Goal: Transaction & Acquisition: Purchase product/service

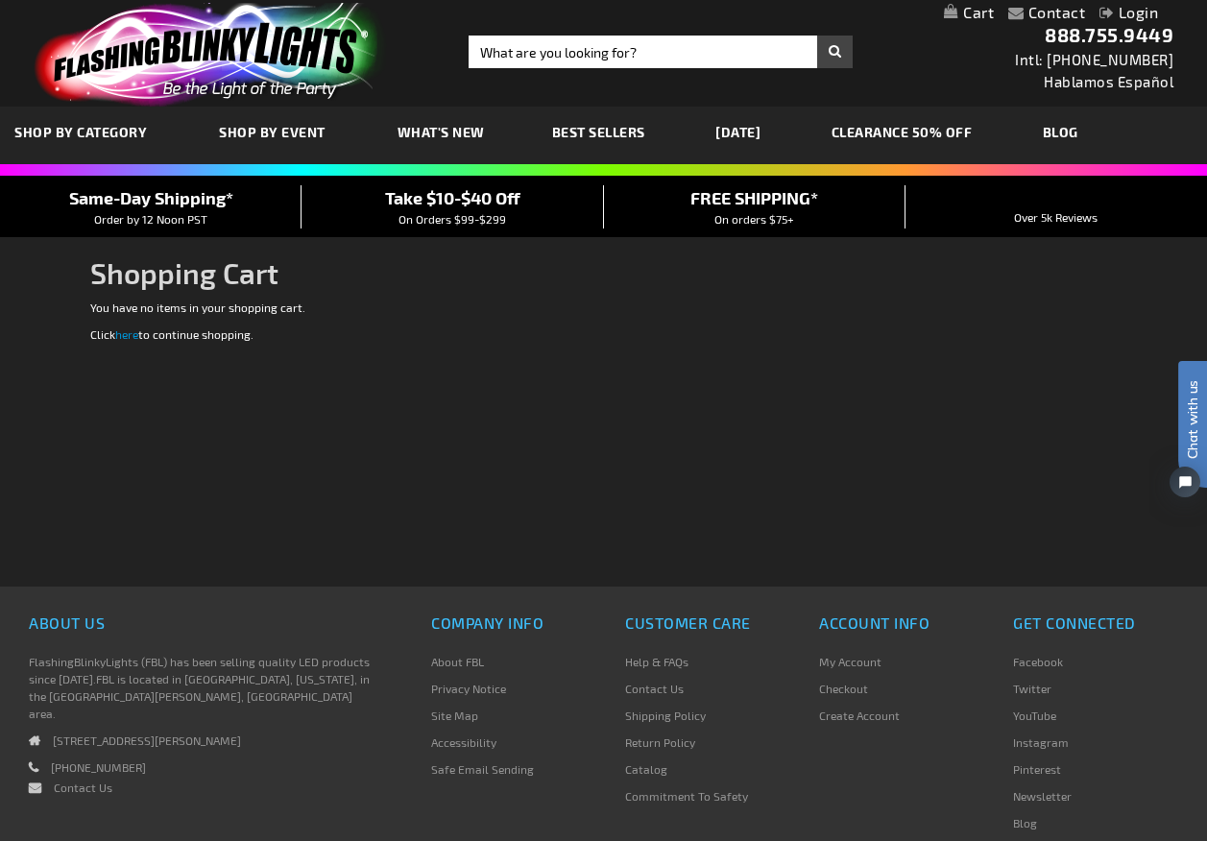
type input "[EMAIL_ADDRESS][DOMAIN_NAME]"
click at [1132, 10] on link "Login" at bounding box center [1128, 12] width 59 height 18
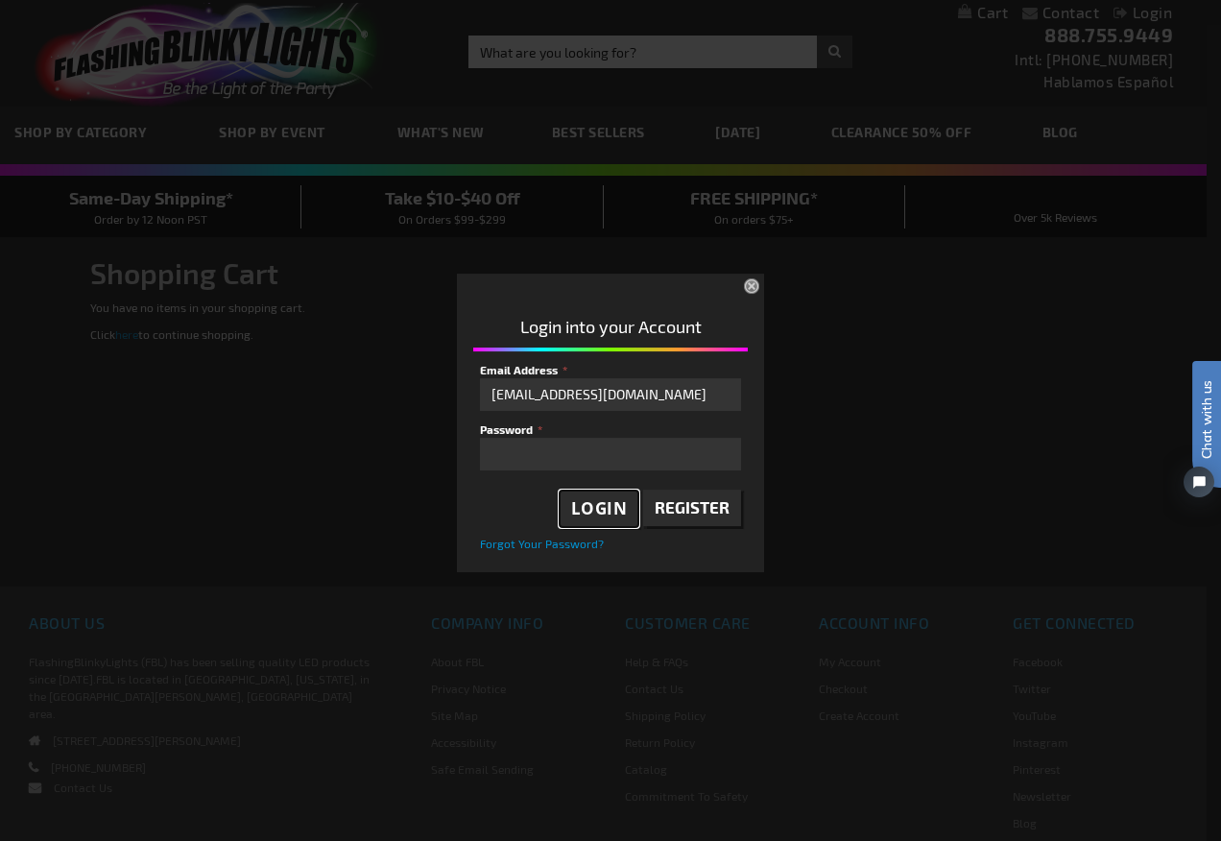
click at [591, 506] on span "Login" at bounding box center [599, 508] width 57 height 22
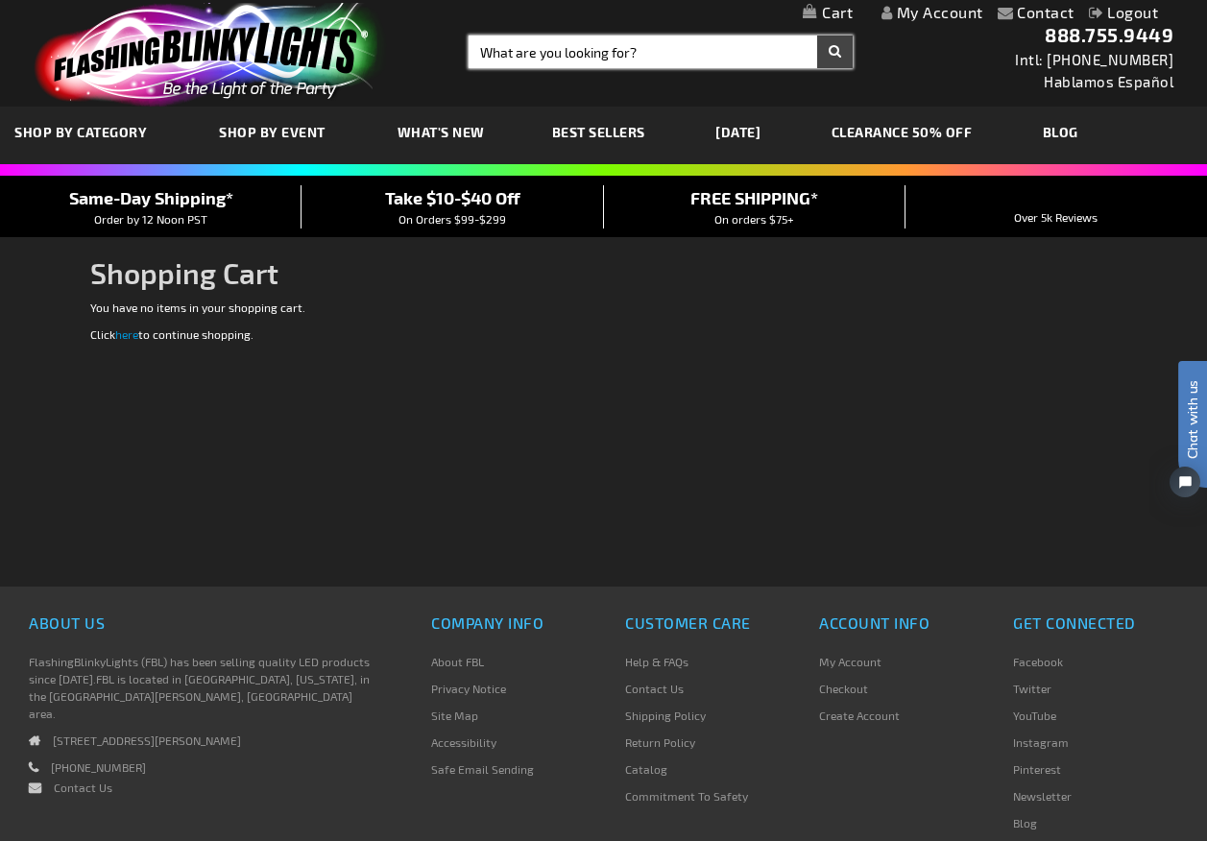
click at [528, 44] on input "Search" at bounding box center [660, 52] width 384 height 33
type input "mini spinner"
click at [817, 36] on button "Search" at bounding box center [835, 52] width 36 height 33
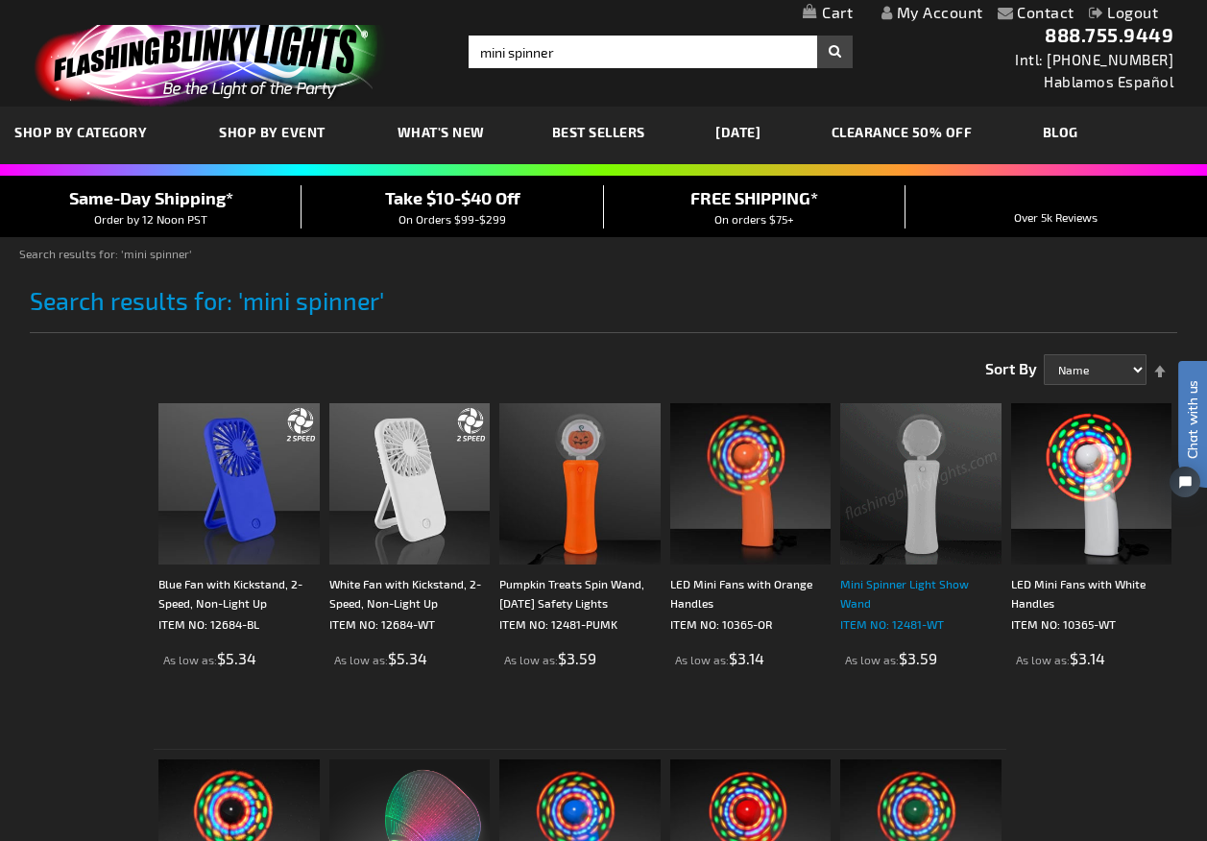
click at [900, 587] on div "Mini Spinner Light Show Wand" at bounding box center [920, 593] width 161 height 38
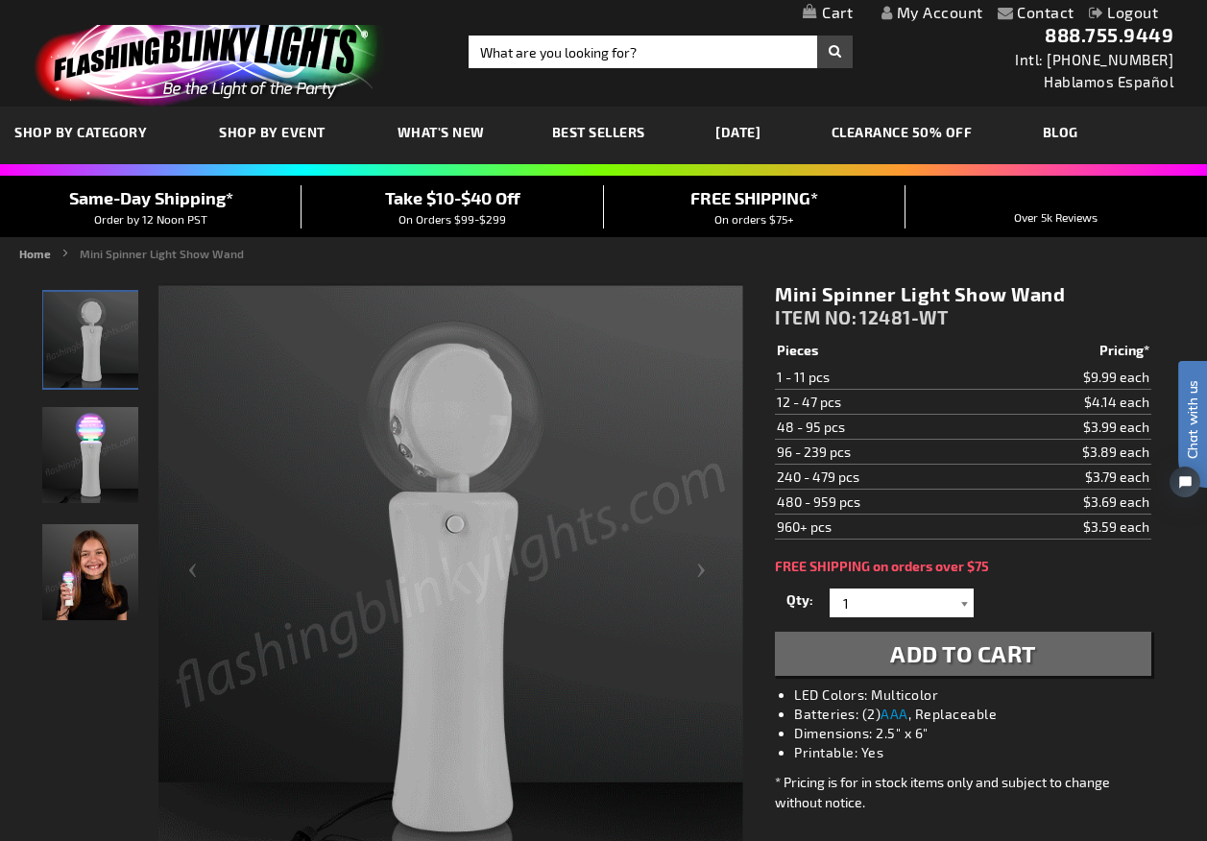
click at [956, 602] on div at bounding box center [963, 602] width 19 height 29
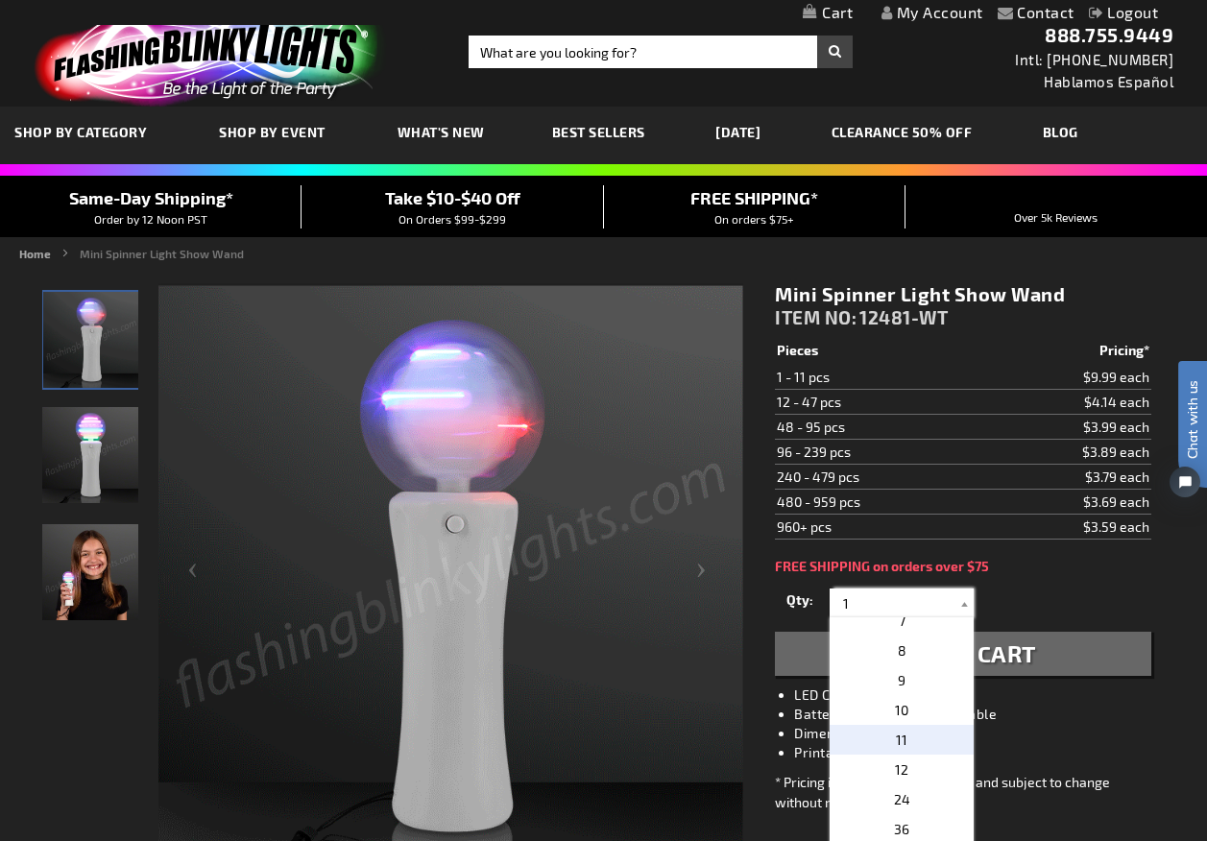
scroll to position [192, 0]
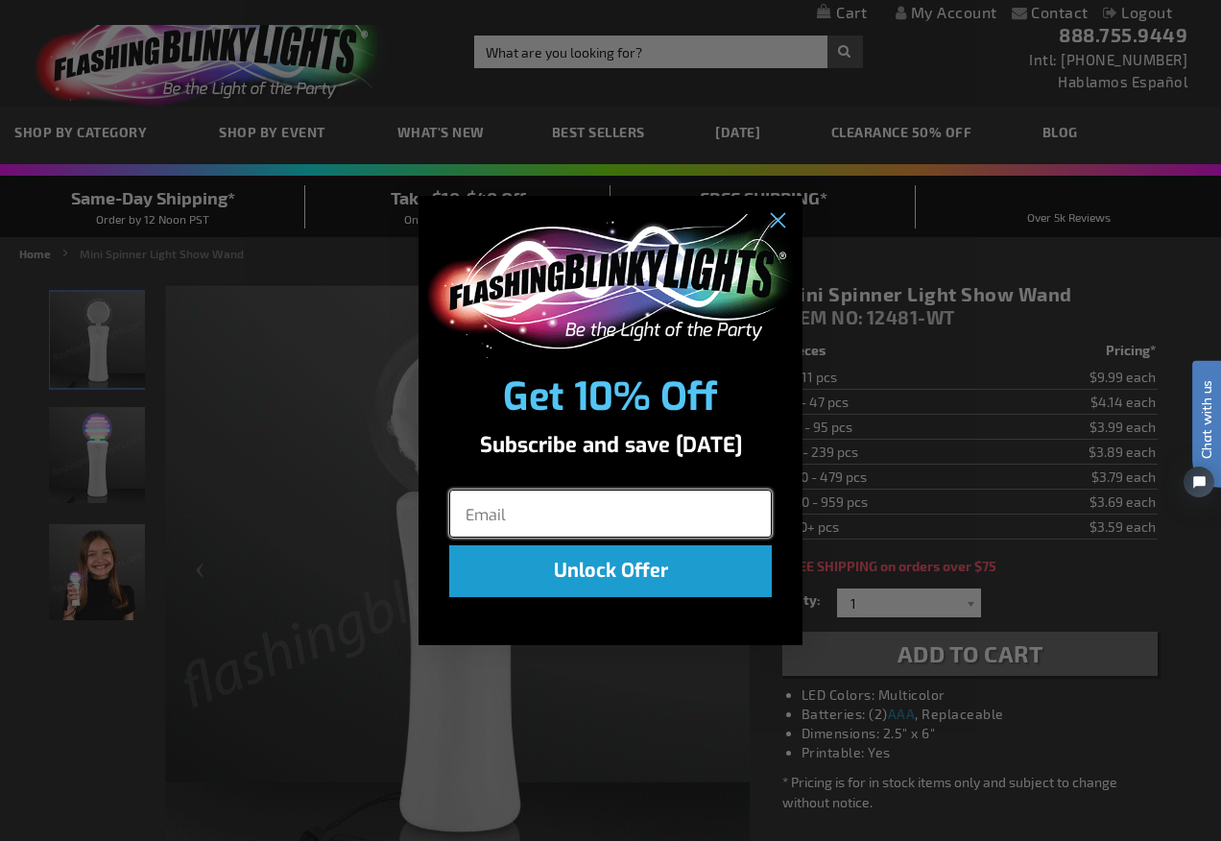
click at [506, 504] on input "Email" at bounding box center [610, 514] width 323 height 48
type input "[EMAIL_ADDRESS][DOMAIN_NAME]"
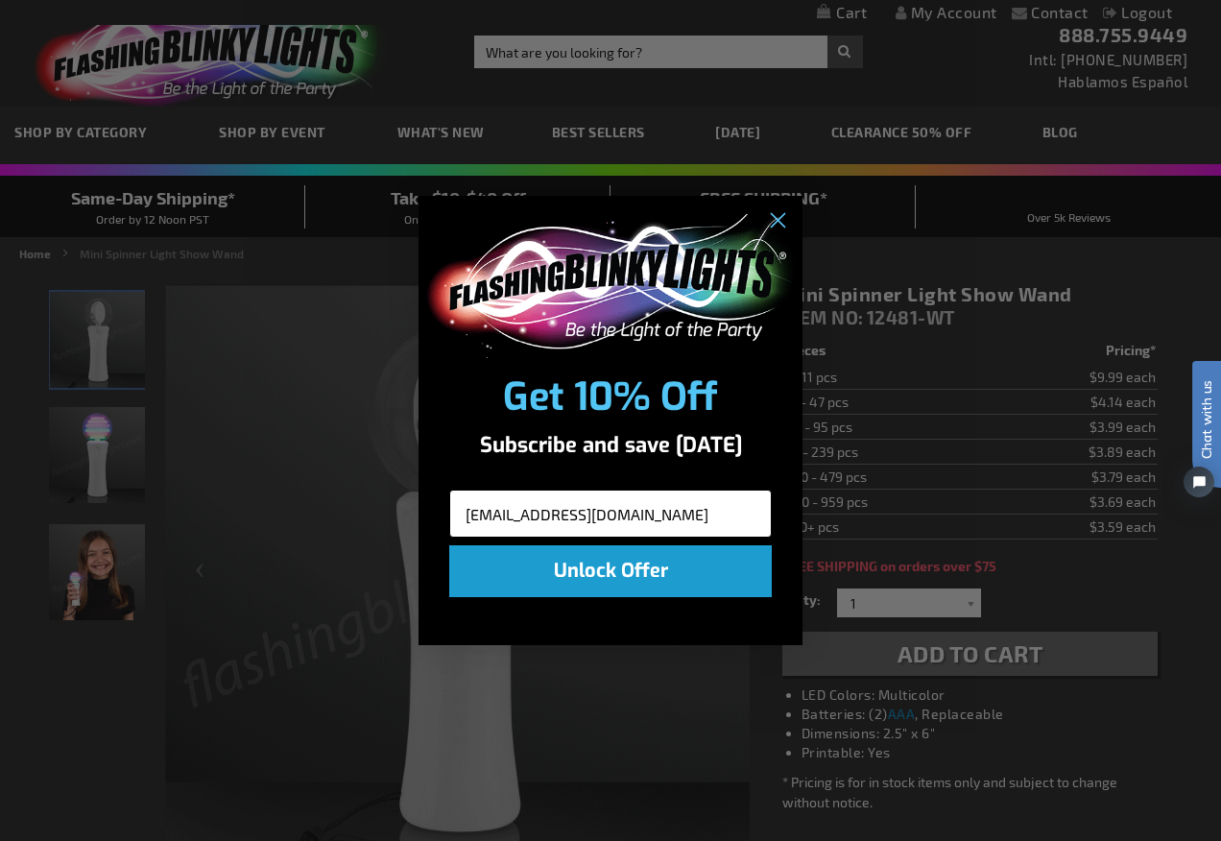
click at [449, 545] on button "Unlock Offer" at bounding box center [610, 571] width 323 height 52
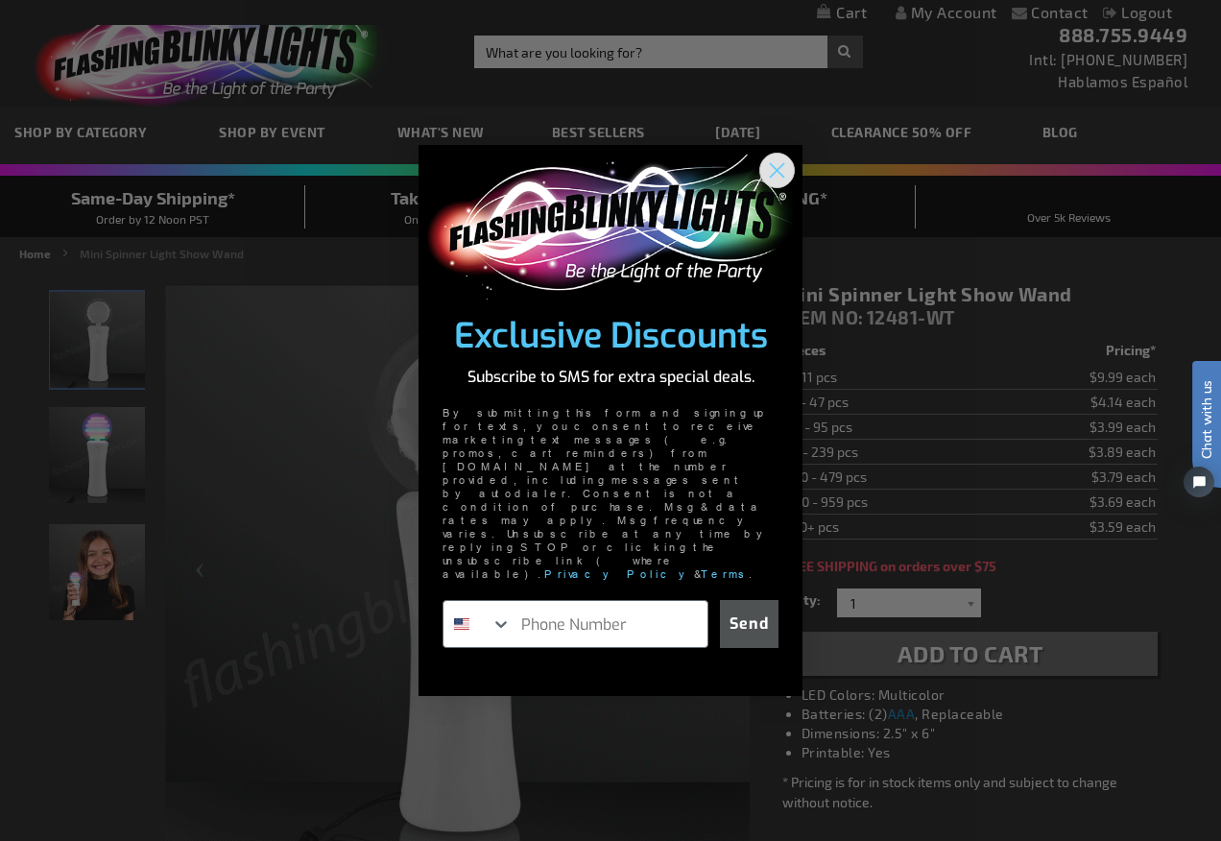
click at [783, 186] on circle "Close dialog" at bounding box center [777, 171] width 32 height 32
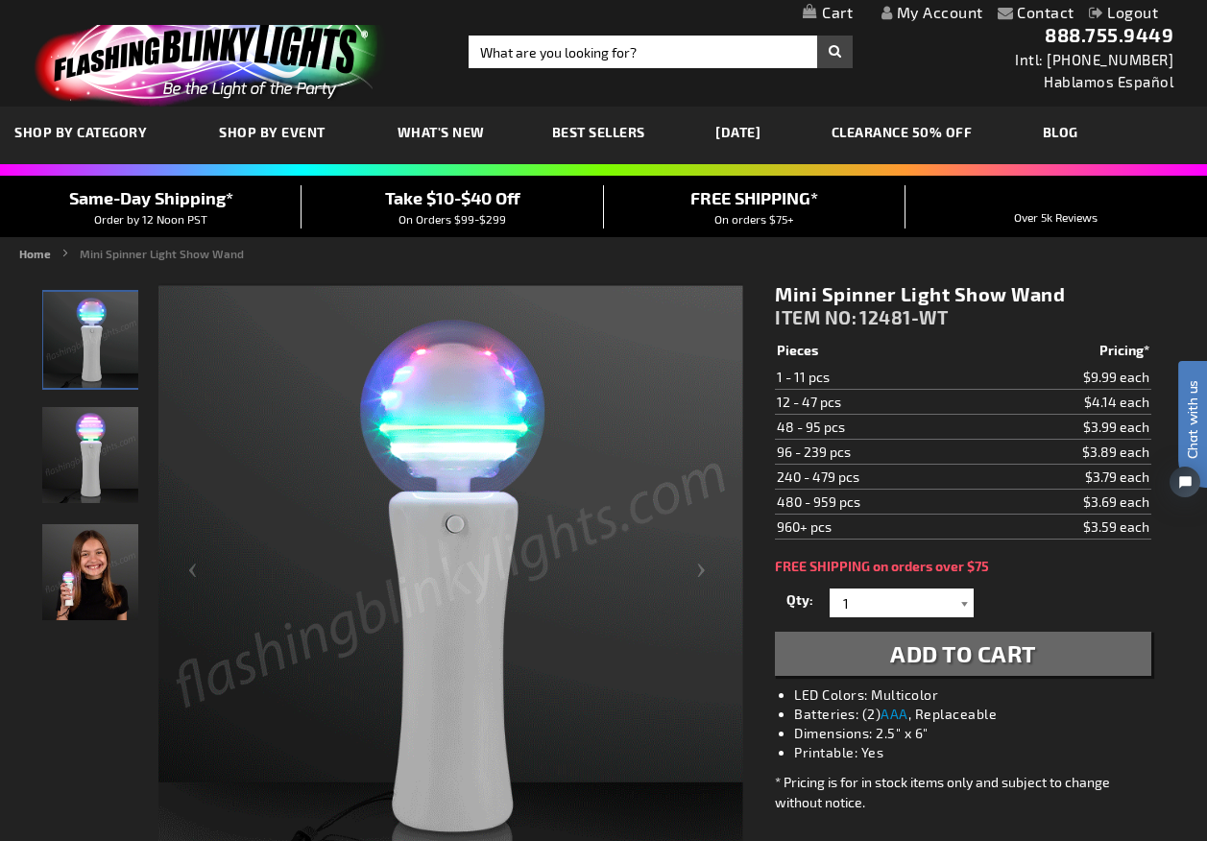
click at [957, 605] on div at bounding box center [963, 602] width 19 height 29
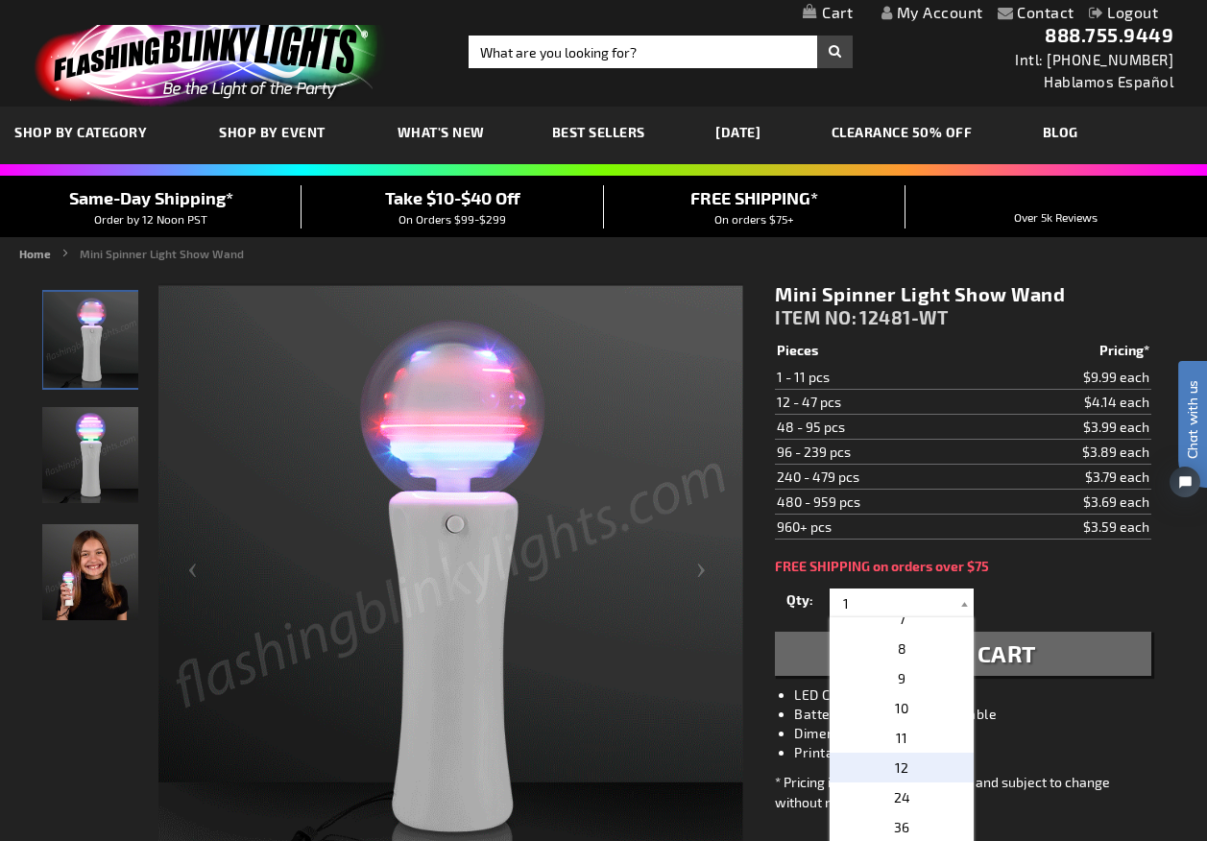
click at [904, 771] on p "12" at bounding box center [901, 768] width 144 height 30
type input "12"
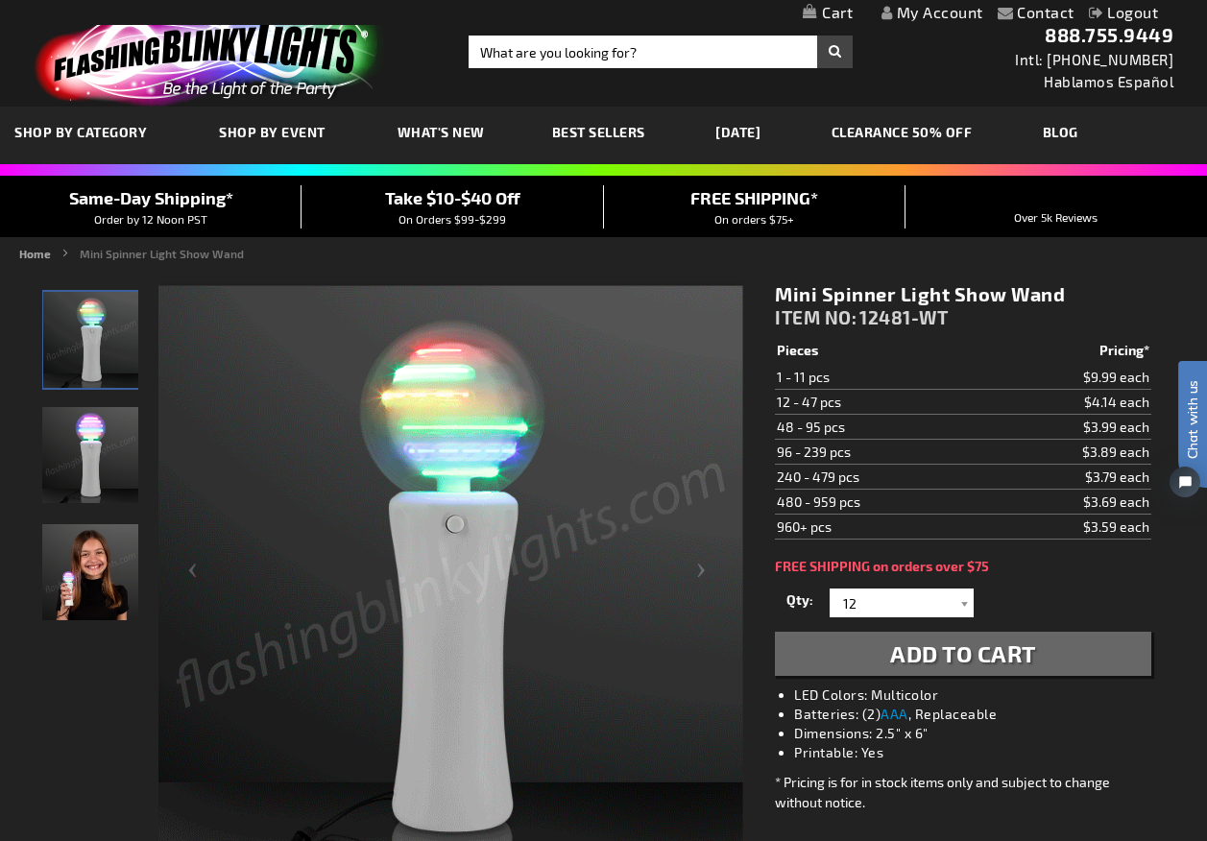
click at [893, 650] on span "Add to Cart" at bounding box center [963, 653] width 146 height 28
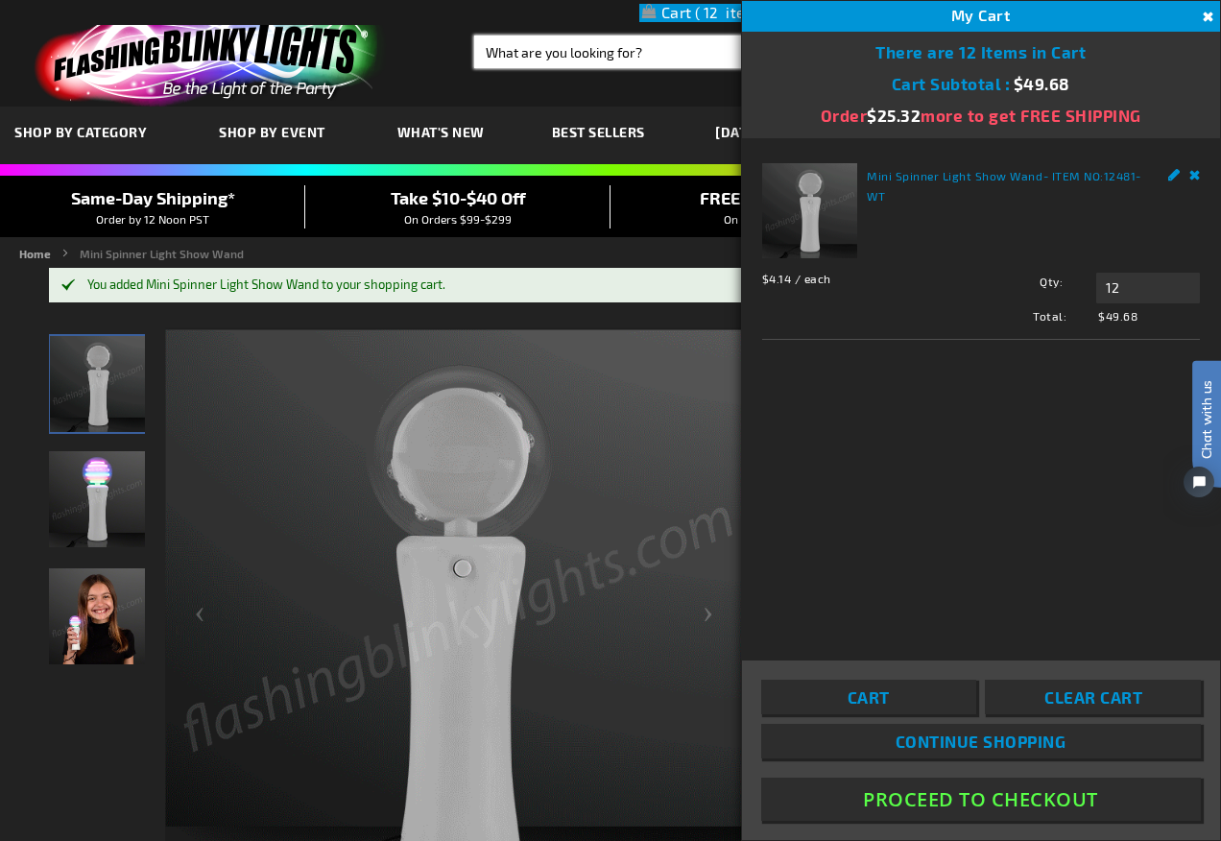
click at [610, 52] on input "Search" at bounding box center [668, 52] width 389 height 33
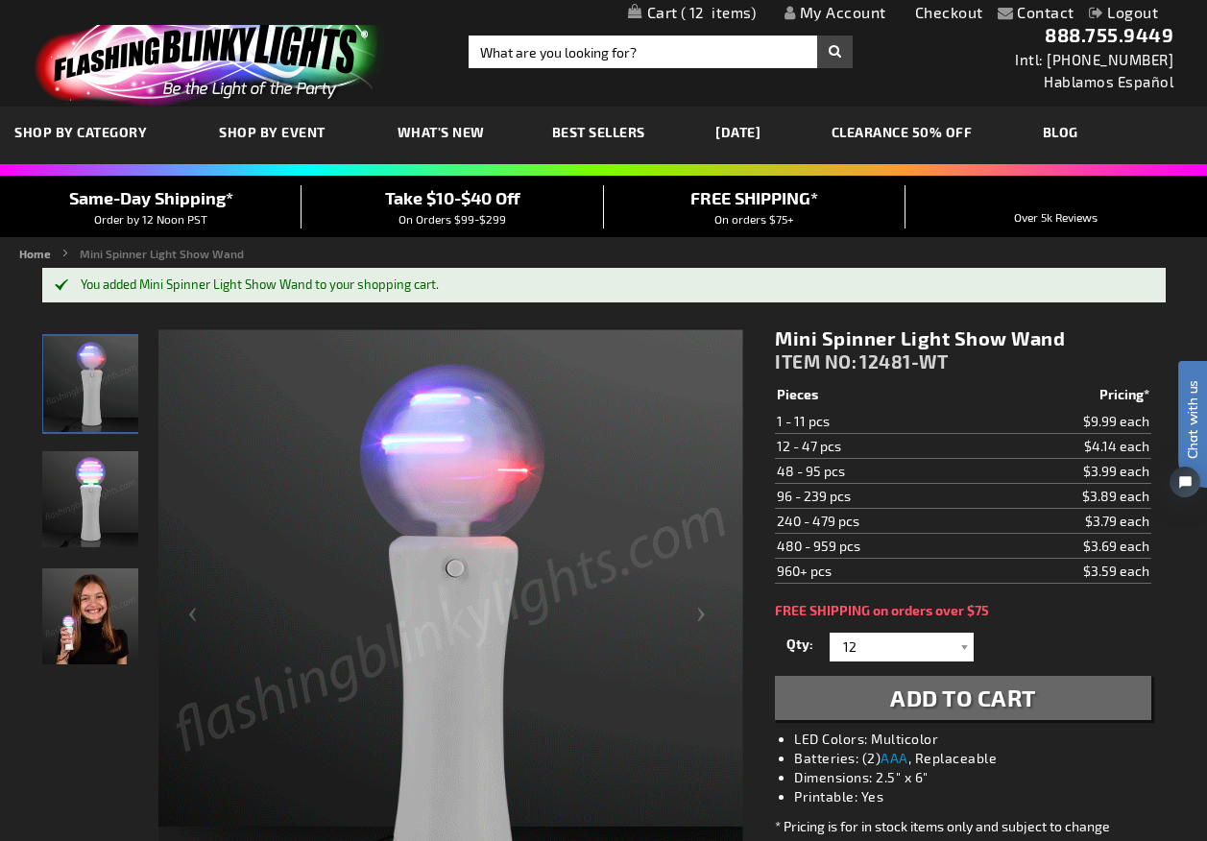
click at [775, 676] on button "Add to Cart" at bounding box center [962, 698] width 375 height 44
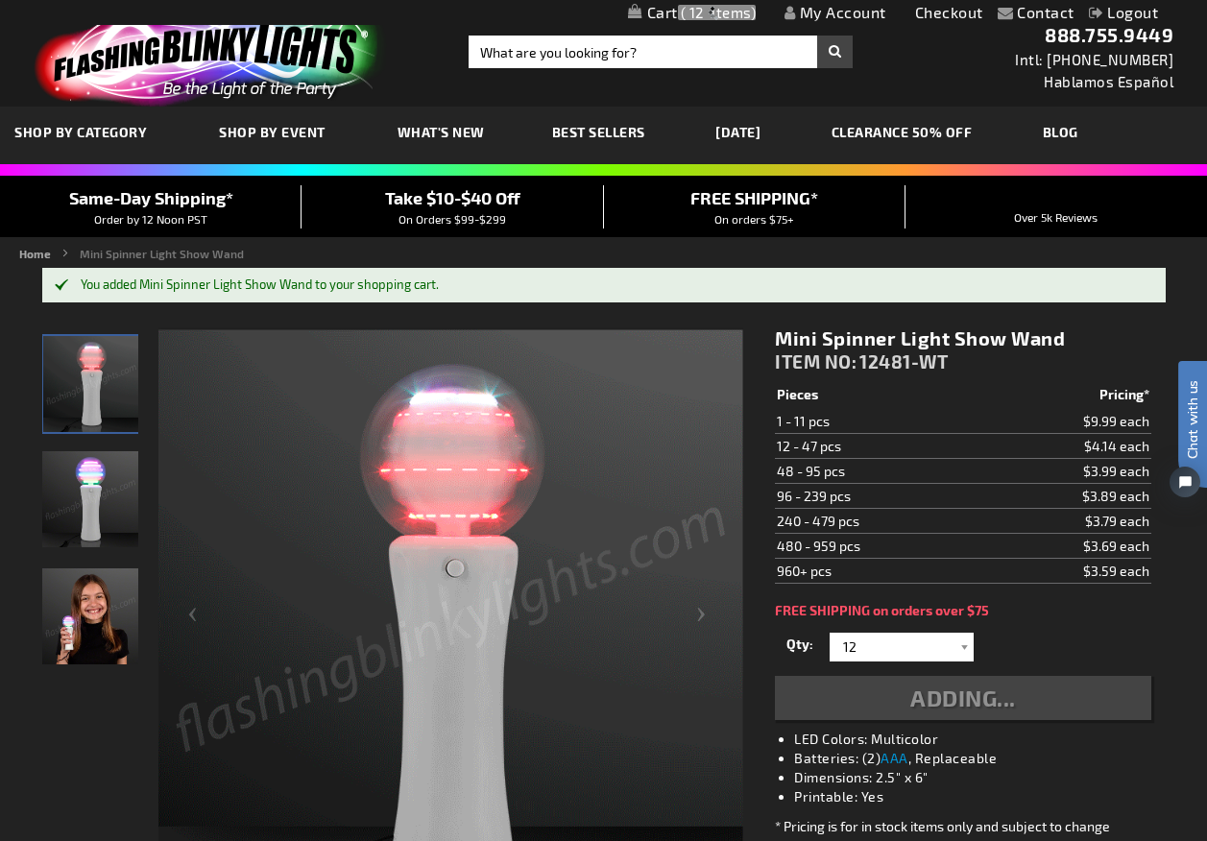
click at [775, 676] on button "Adding..." at bounding box center [962, 698] width 375 height 44
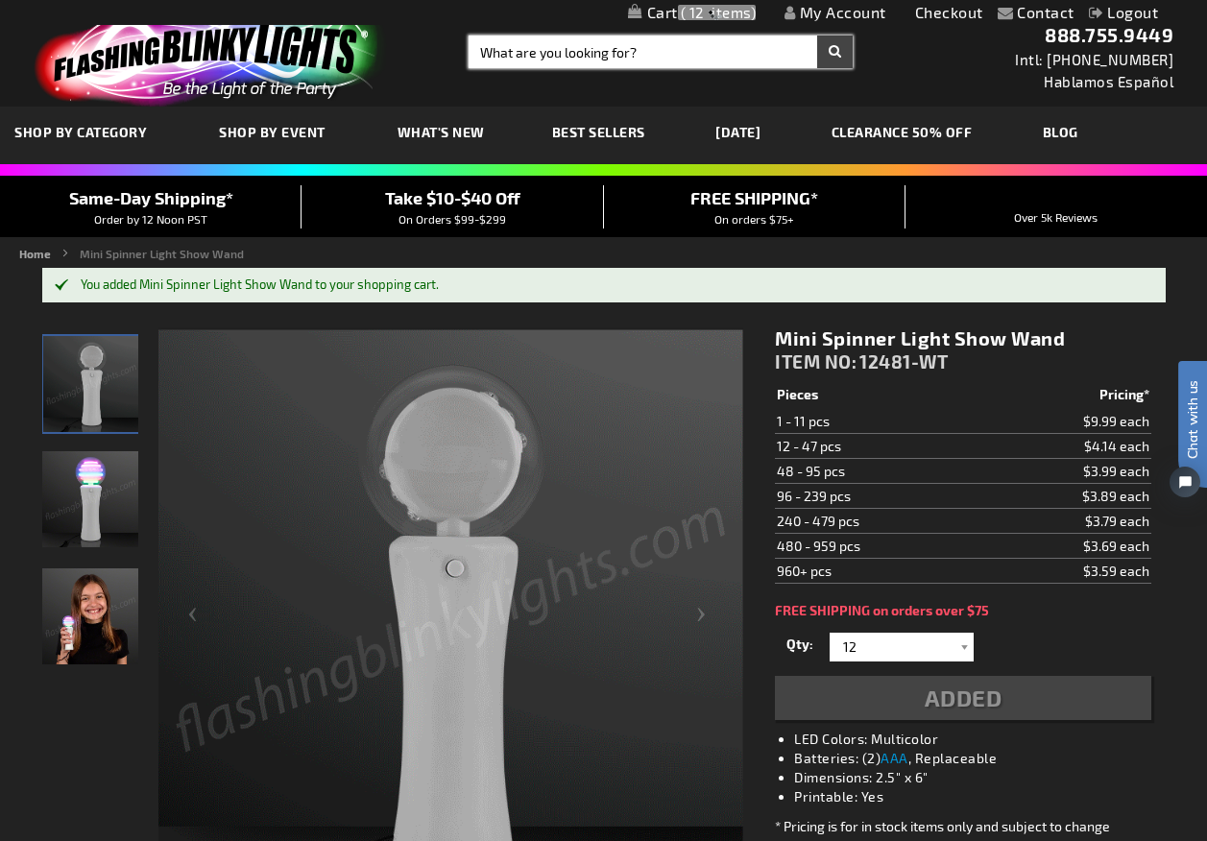
click at [612, 56] on input "Search" at bounding box center [660, 52] width 384 height 33
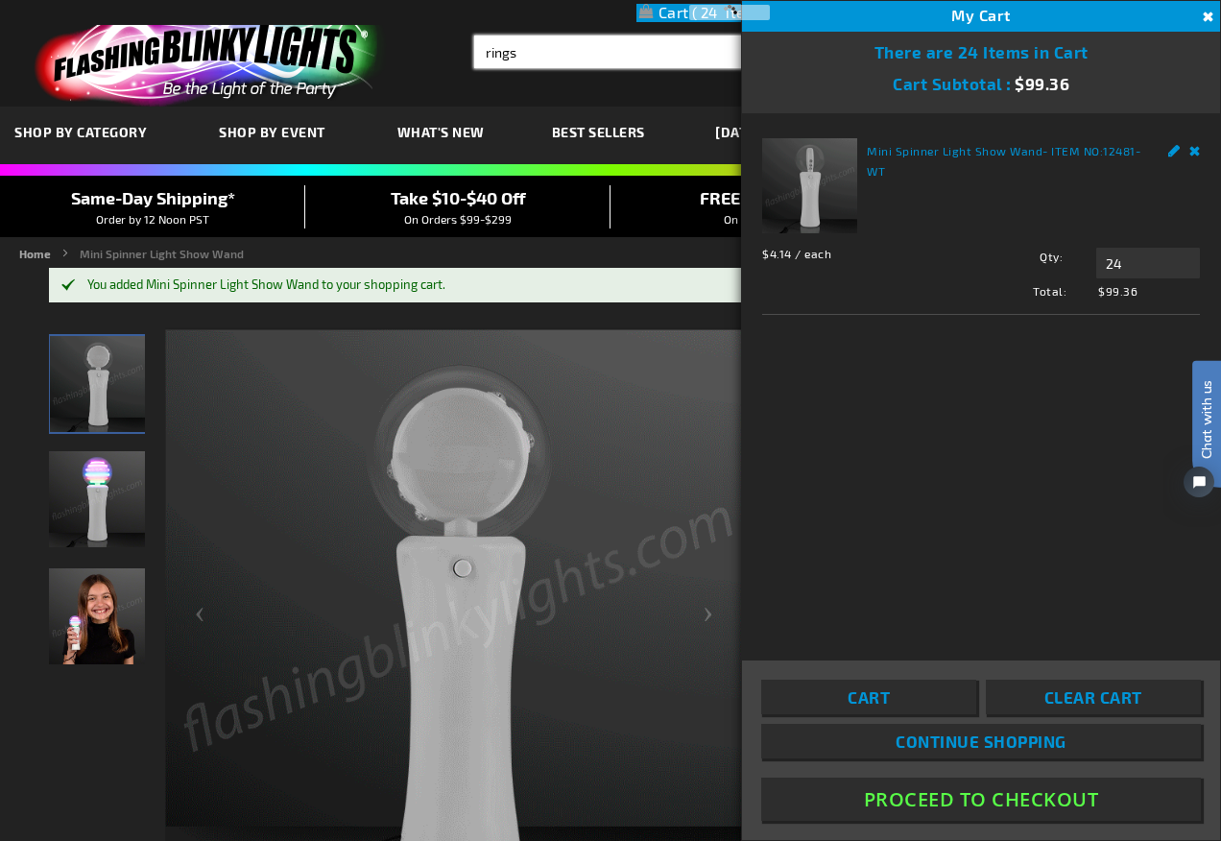
click at [827, 36] on button "Search" at bounding box center [845, 52] width 36 height 33
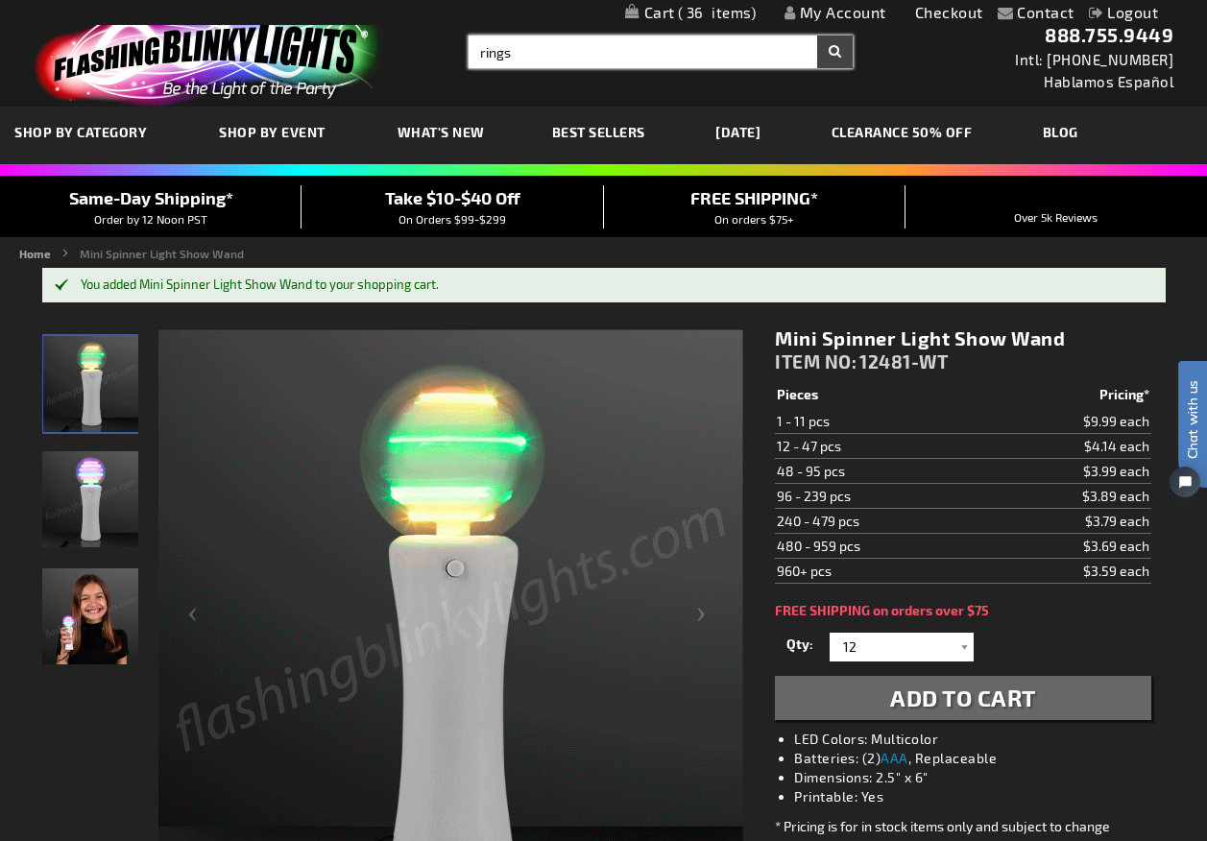
type input "rings"
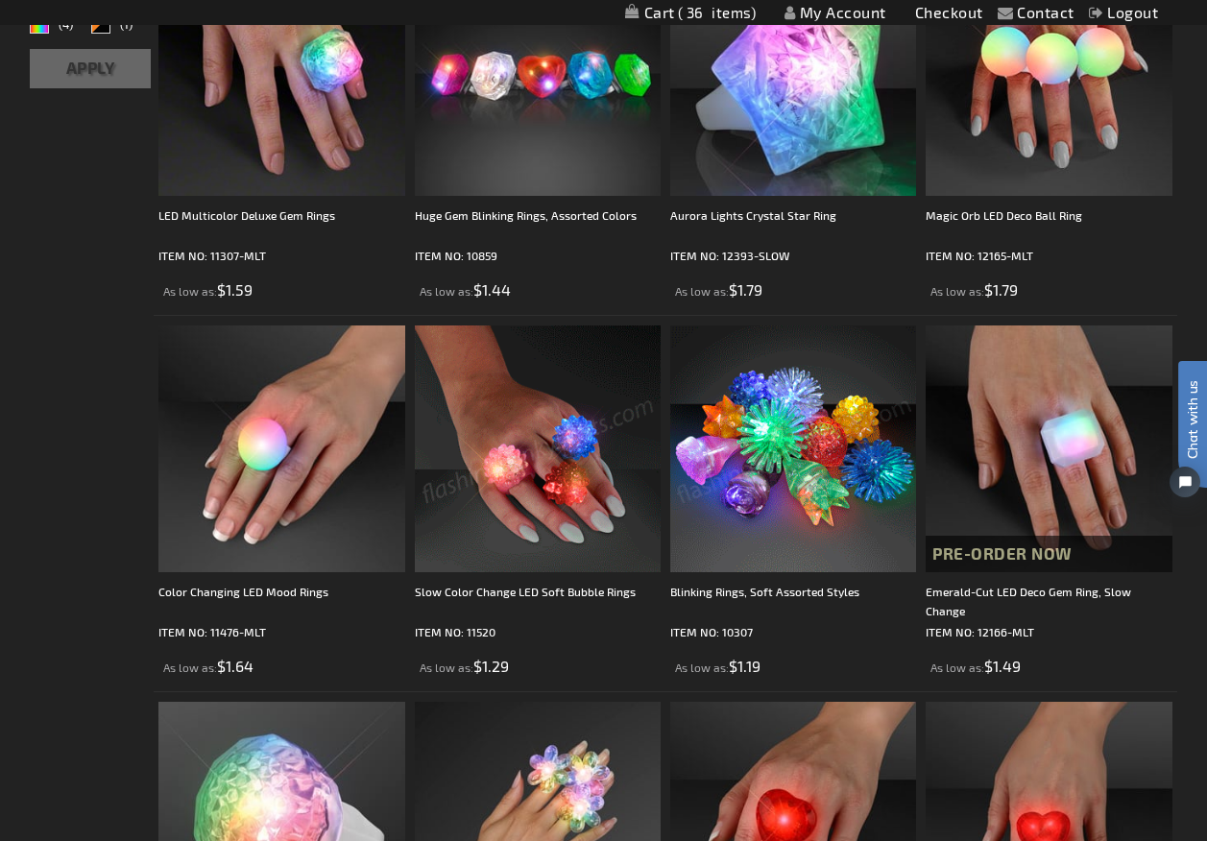
scroll to position [480, 0]
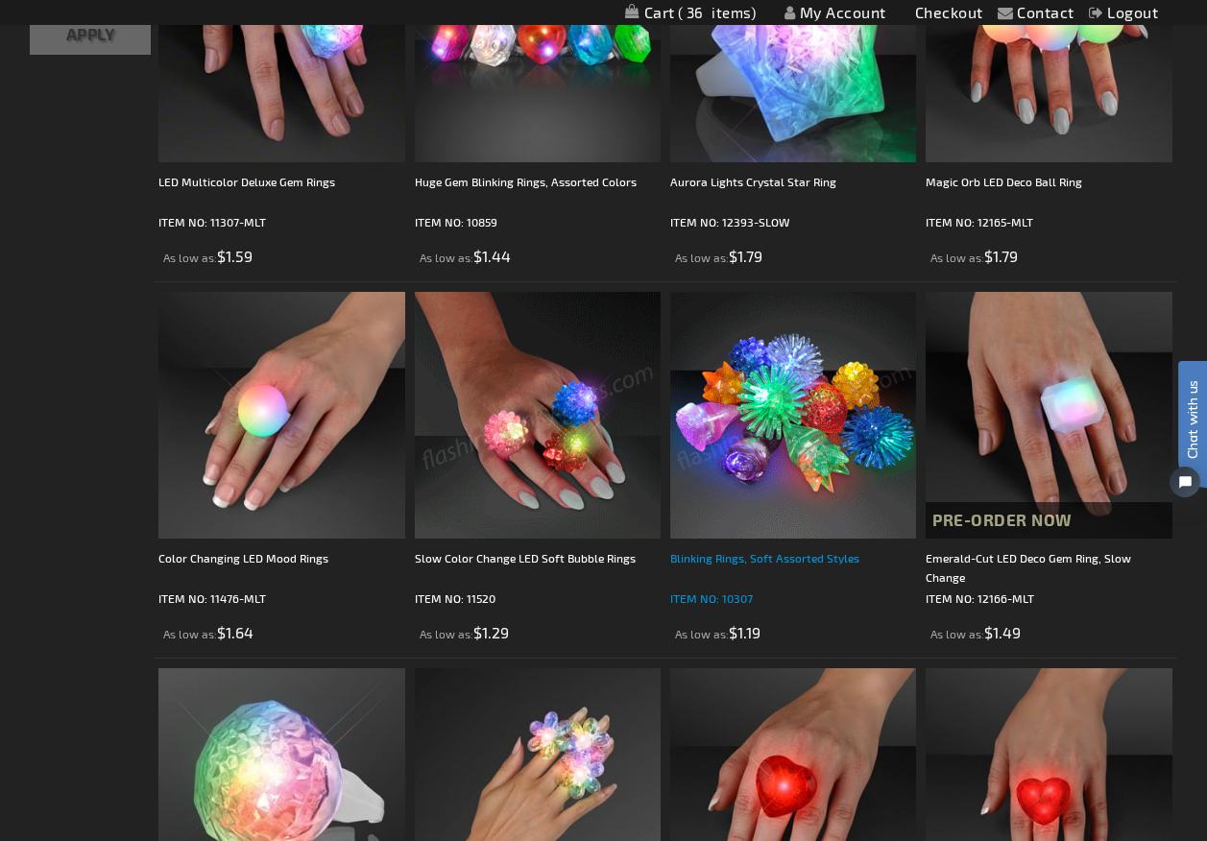
click at [748, 559] on div "Blinking Rings, Soft Assorted Styles" at bounding box center [793, 567] width 246 height 38
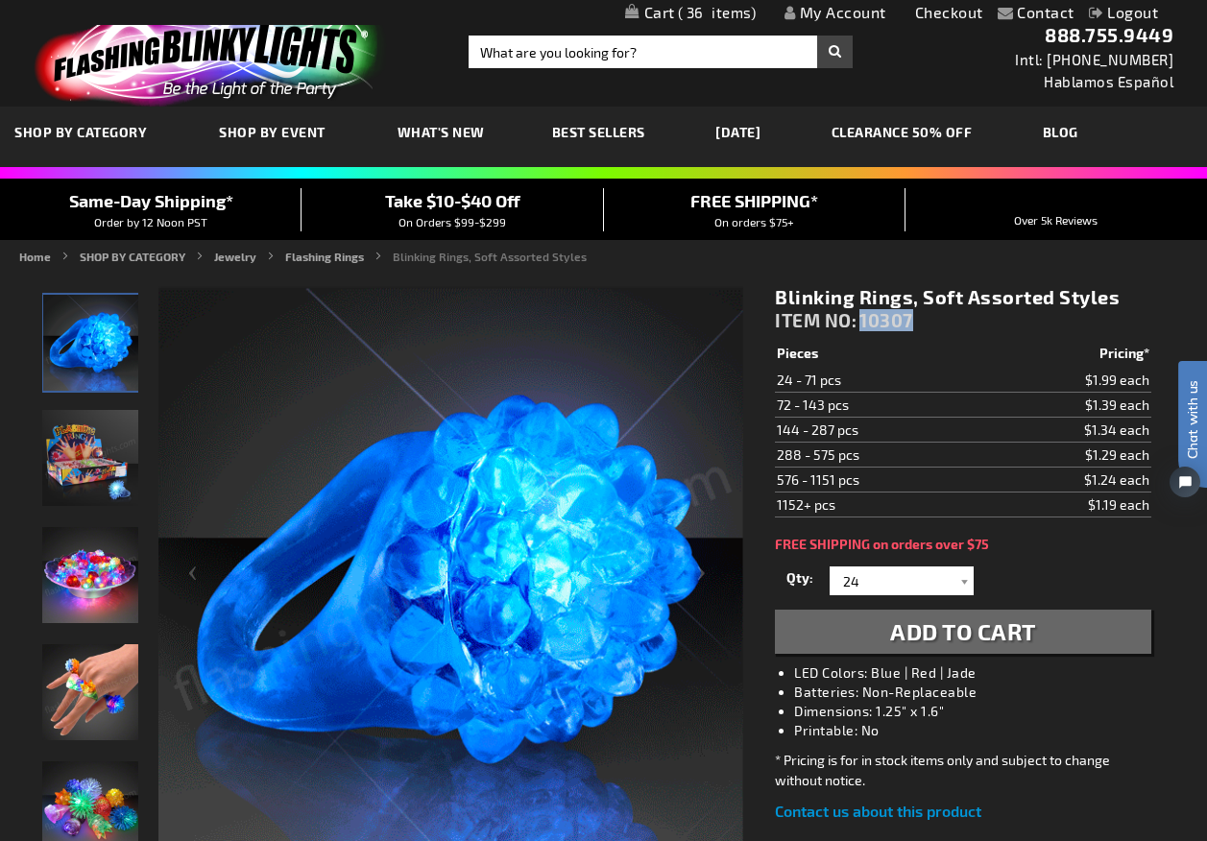
drag, startPoint x: 936, startPoint y: 318, endPoint x: 860, endPoint y: 317, distance: 75.8
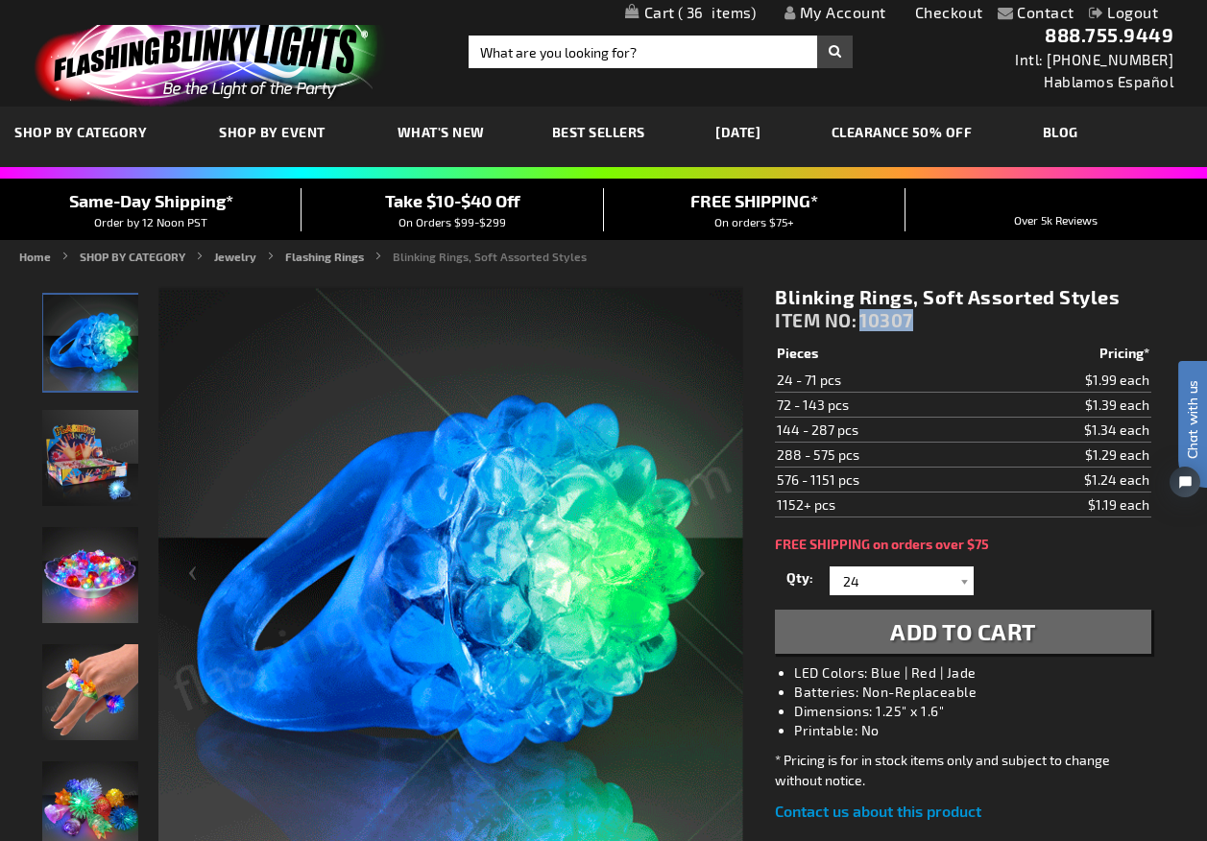
click at [860, 317] on div "Blinking Rings, Soft Assorted Styles ITEM NO: 10307" at bounding box center [962, 313] width 375 height 56
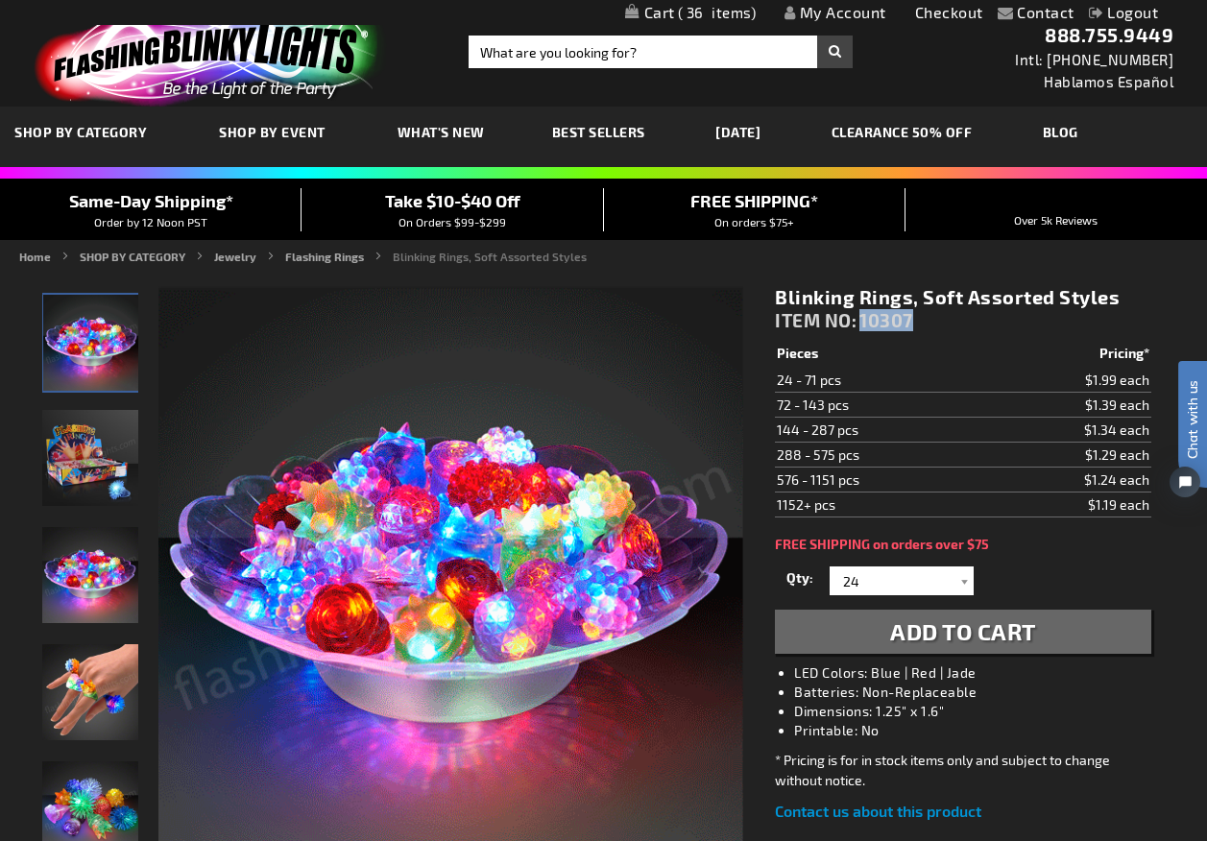
copy span "10307"
click at [968, 628] on span "Add to Cart" at bounding box center [963, 631] width 146 height 28
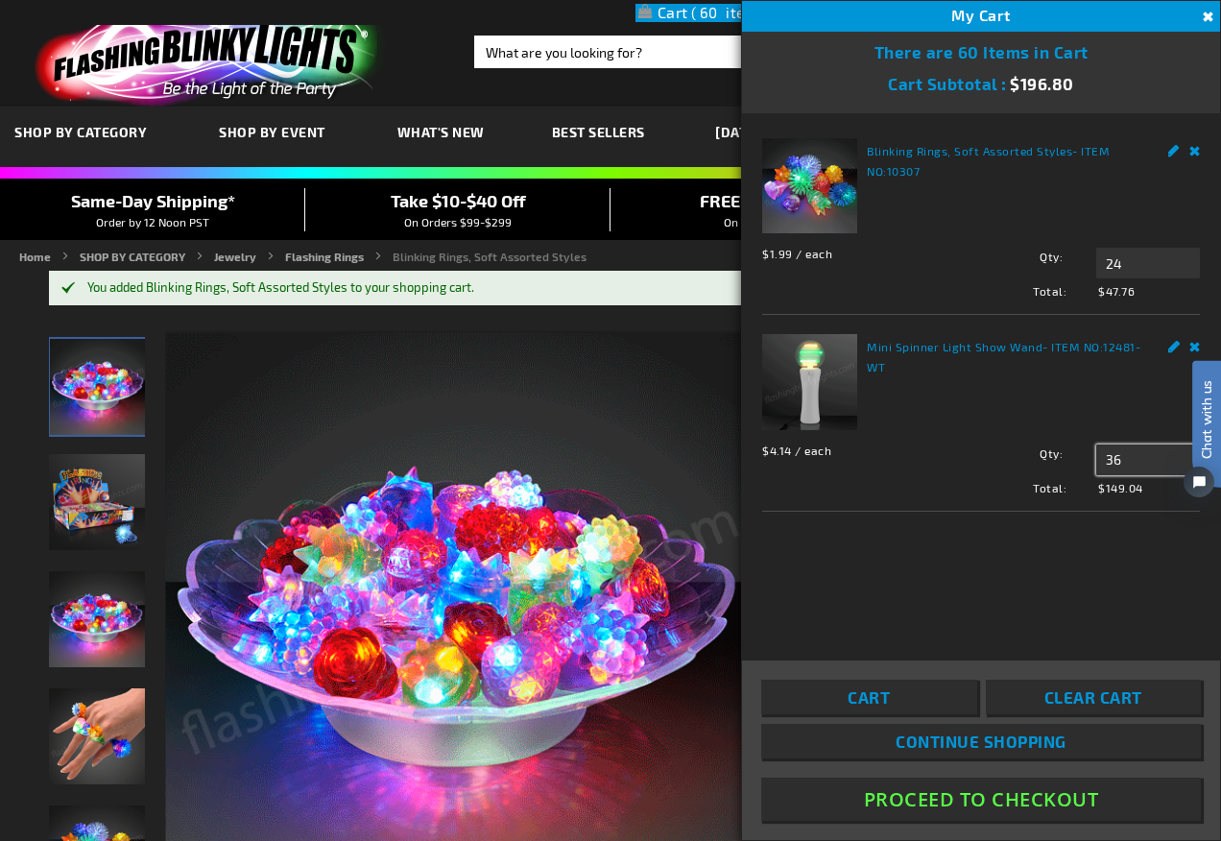
click at [1129, 454] on input "36" at bounding box center [1148, 459] width 104 height 31
drag, startPoint x: 1129, startPoint y: 455, endPoint x: 1093, endPoint y: 456, distance: 35.5
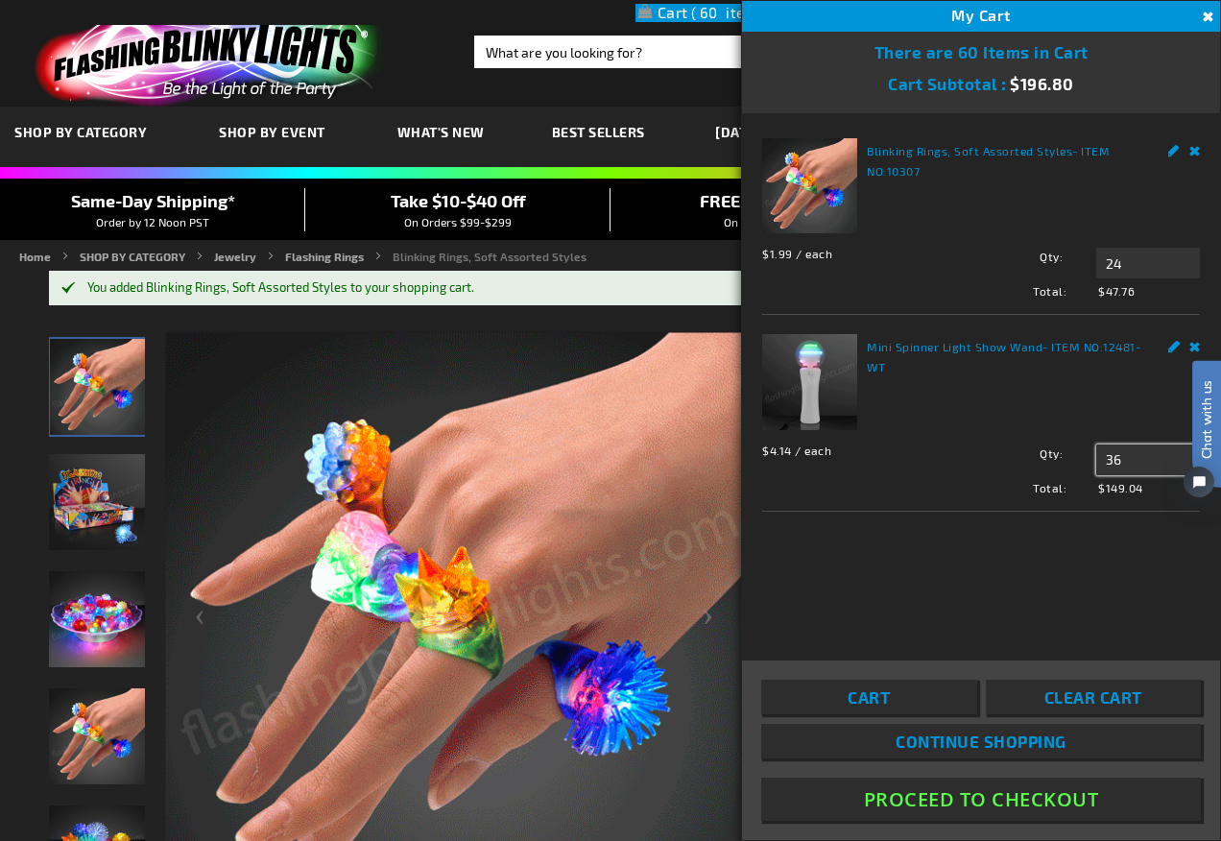
click at [1093, 456] on div "Qty 36 Update" at bounding box center [1079, 459] width 241 height 31
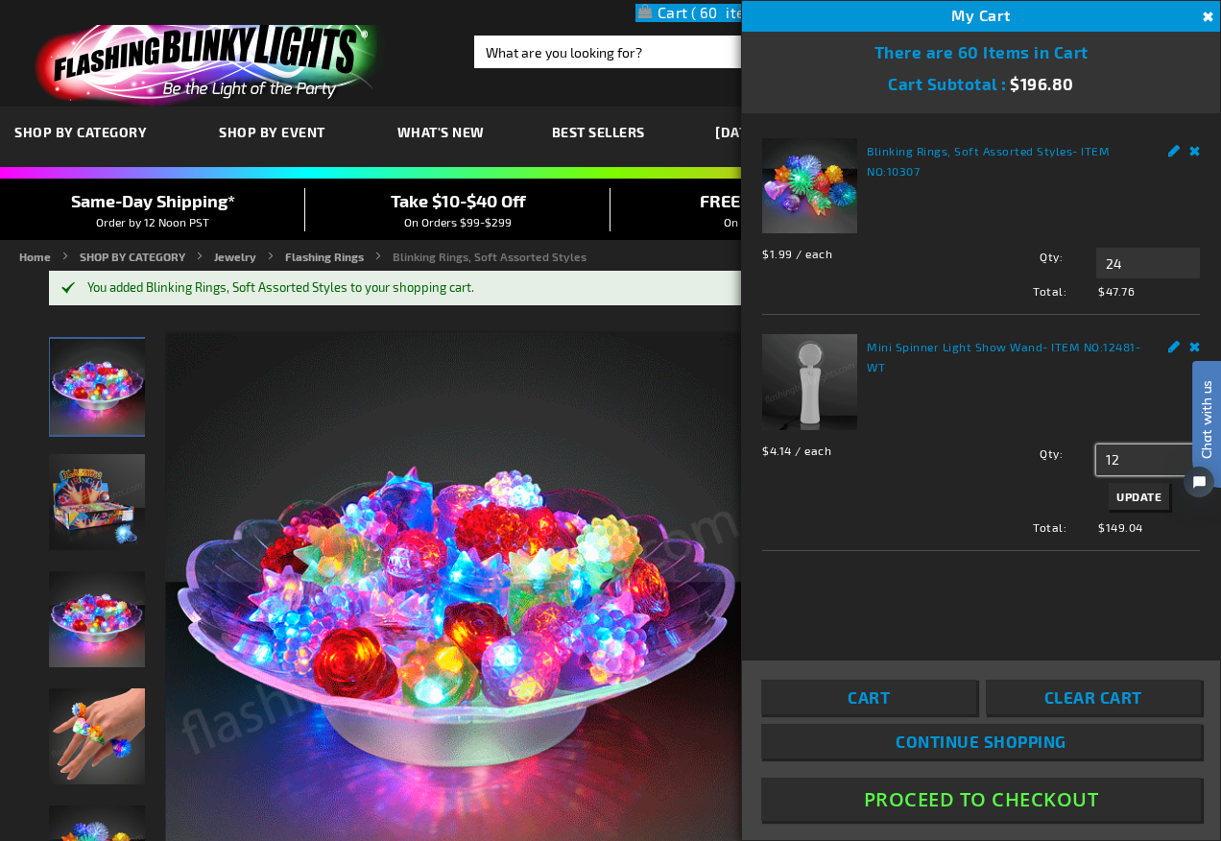
type input "12"
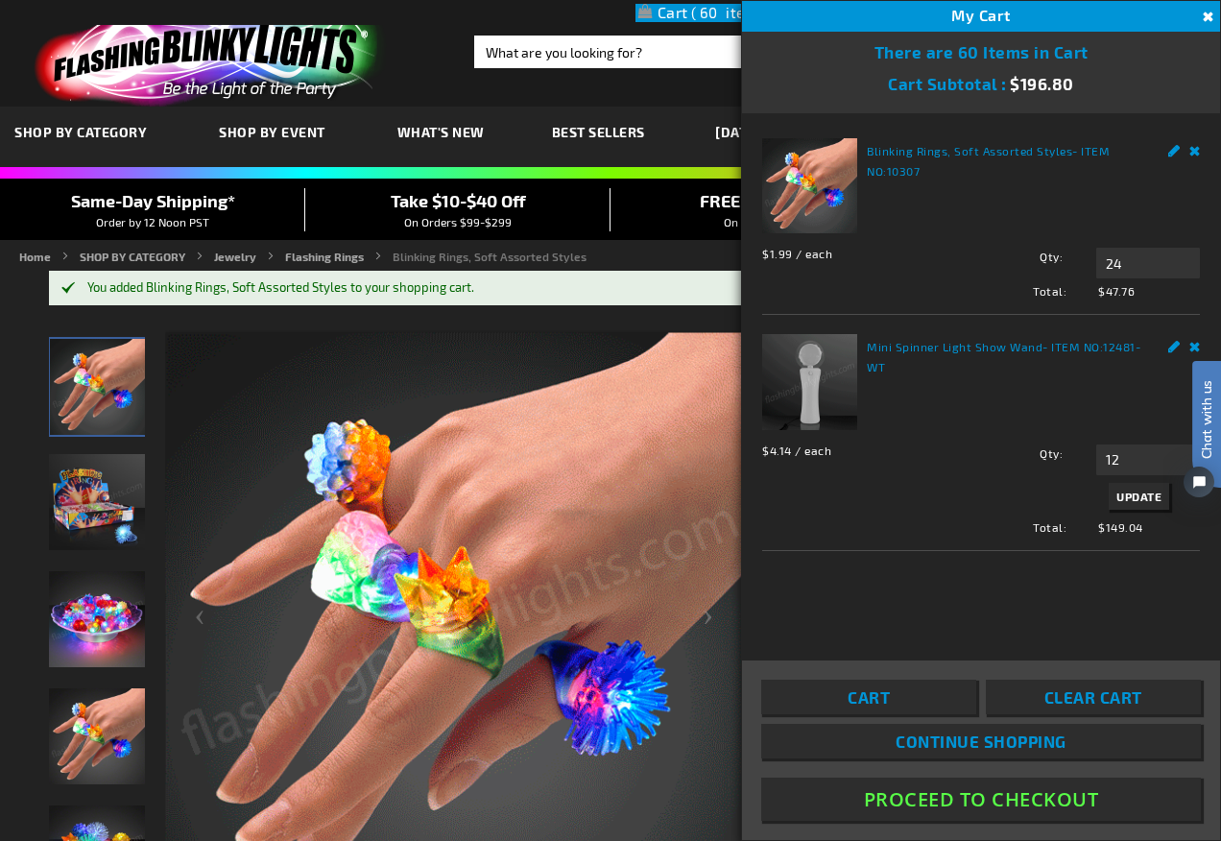
click at [1156, 488] on button "Update" at bounding box center [1139, 496] width 60 height 27
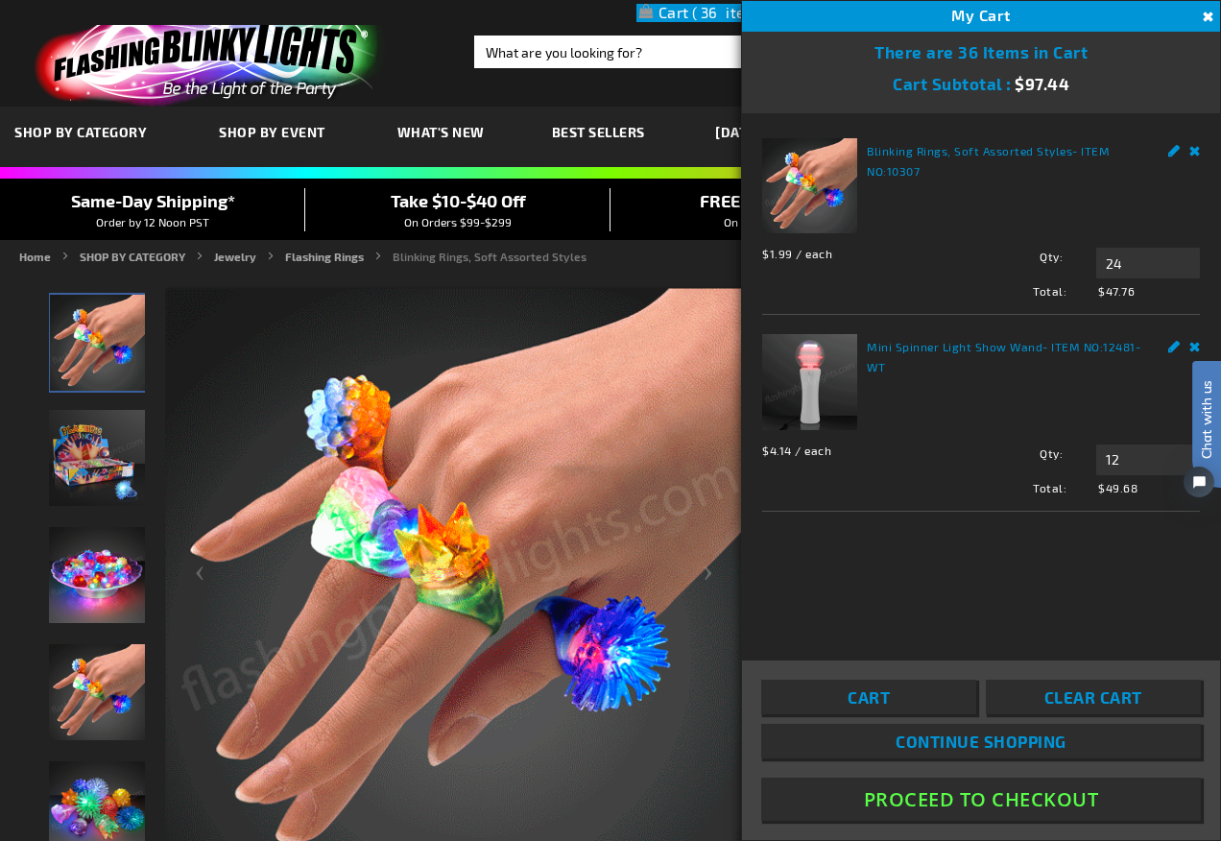
click at [997, 559] on div "Blinking Rings, Soft Assorted Styles - ITEM NO: 10307 $1.99 / each Total: $47.7…" at bounding box center [981, 373] width 478 height 521
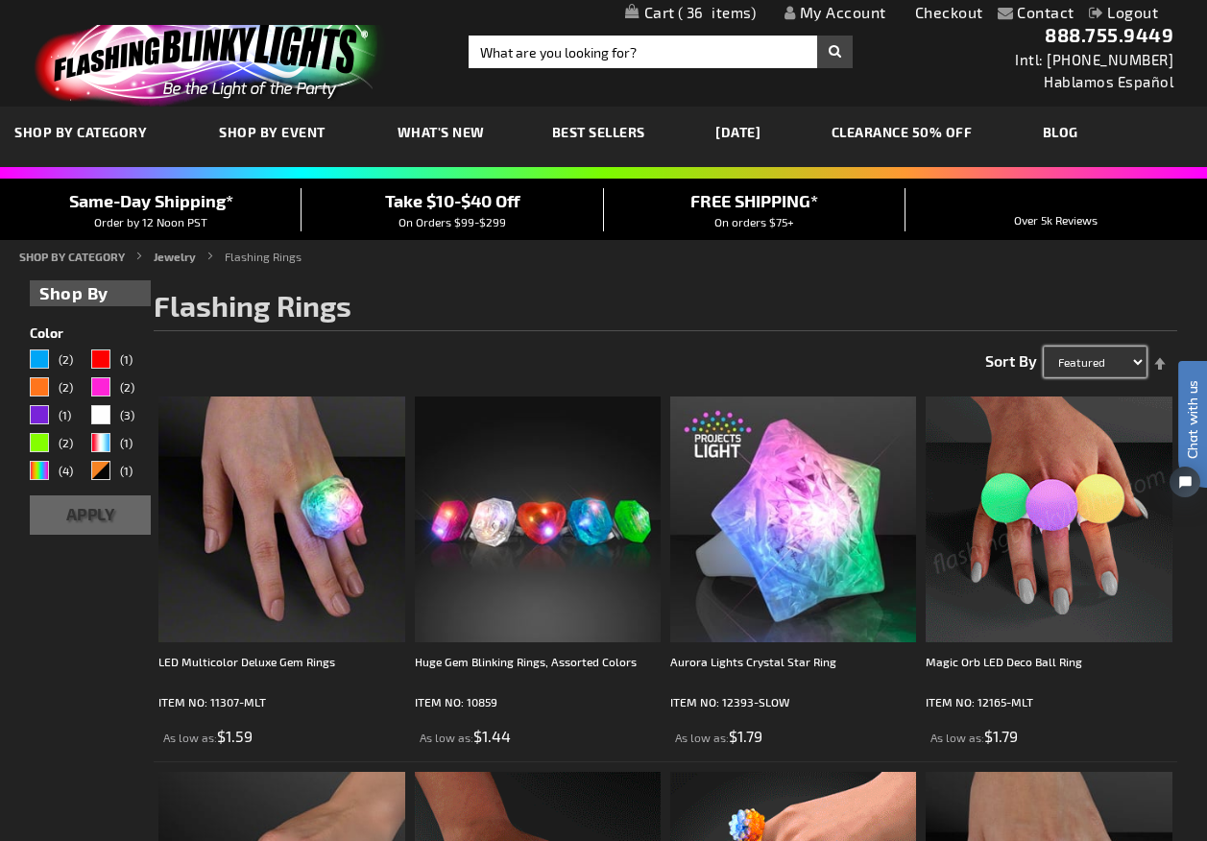
click at [1109, 361] on select "Featured Name Price Best Sellers" at bounding box center [1094, 361] width 103 height 31
select select "price"
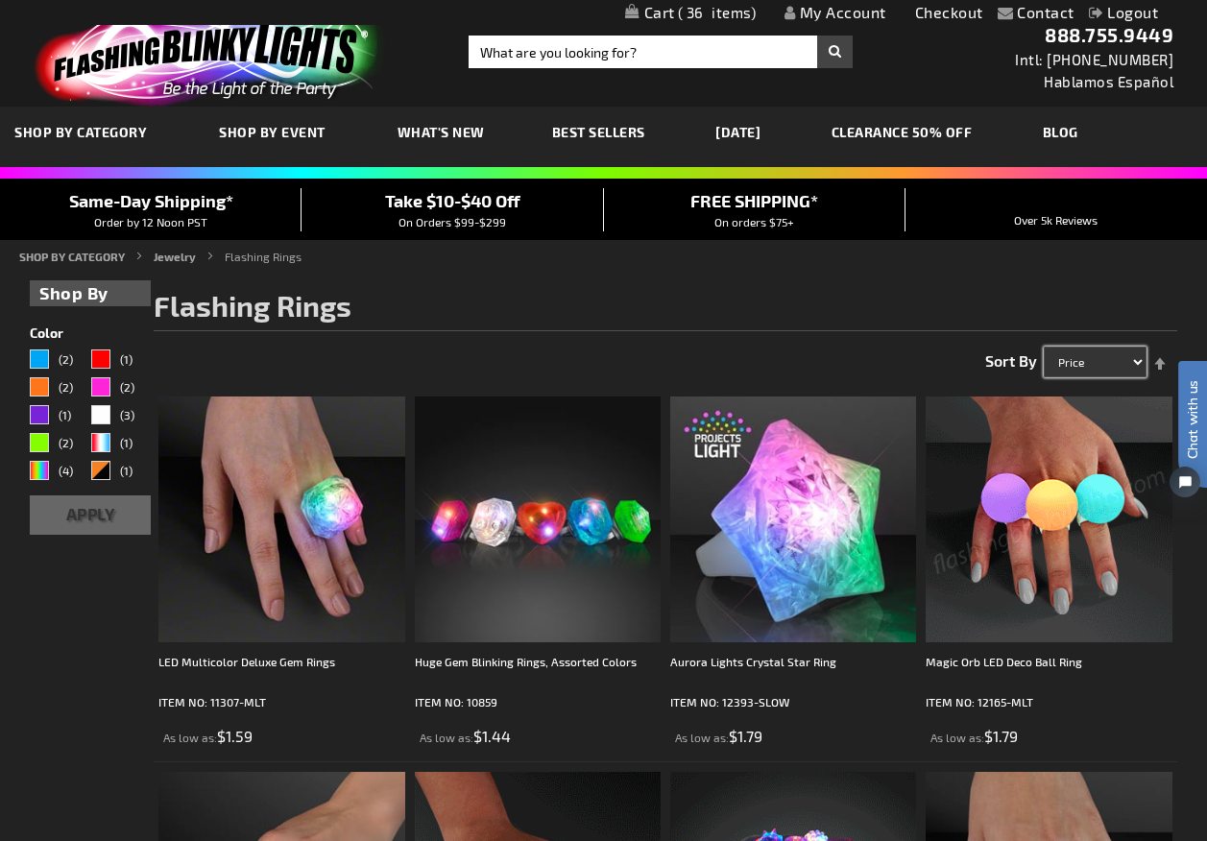
click at [1043, 346] on select "Featured Name Price Best Sellers" at bounding box center [1094, 361] width 103 height 31
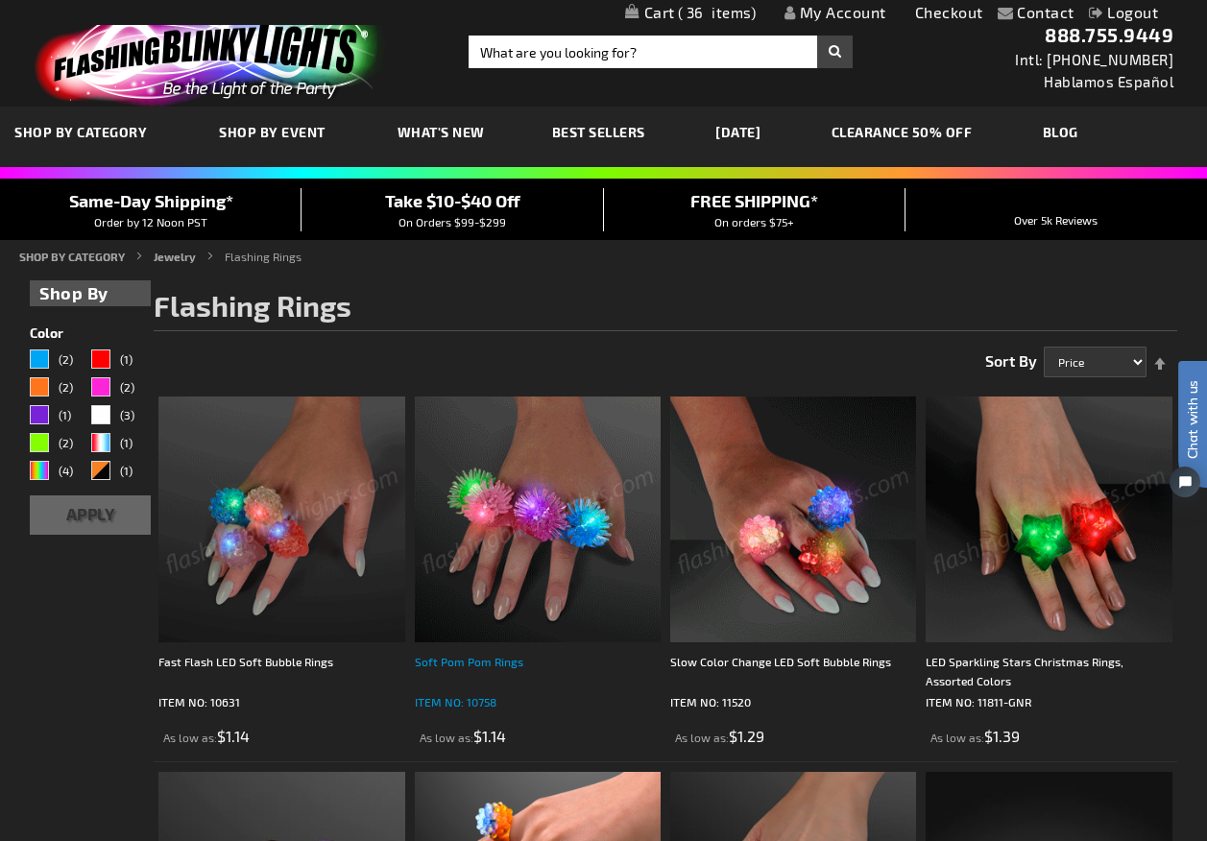
click at [440, 659] on div "Soft Pom Pom Rings" at bounding box center [538, 671] width 246 height 38
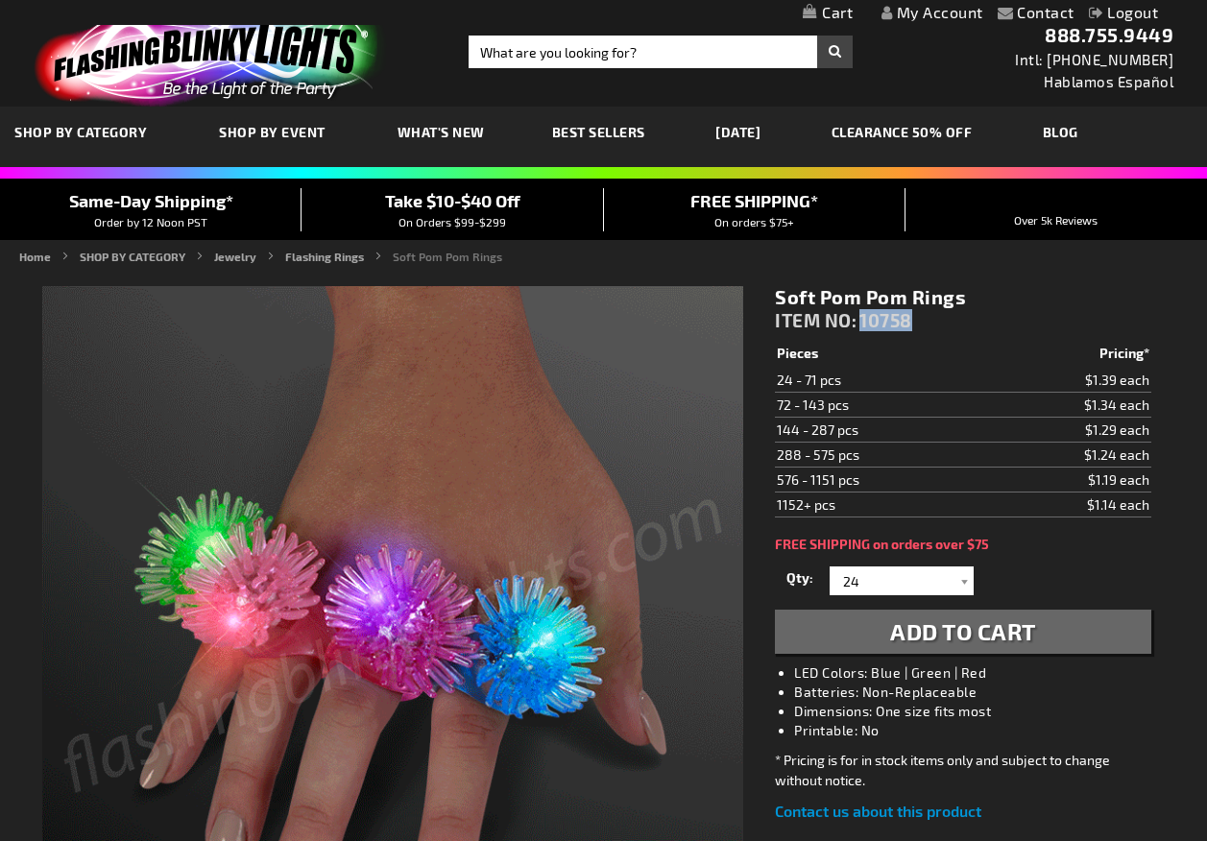
click at [860, 315] on div "Soft Pom Pom Rings ITEM NO: 10758" at bounding box center [962, 313] width 375 height 56
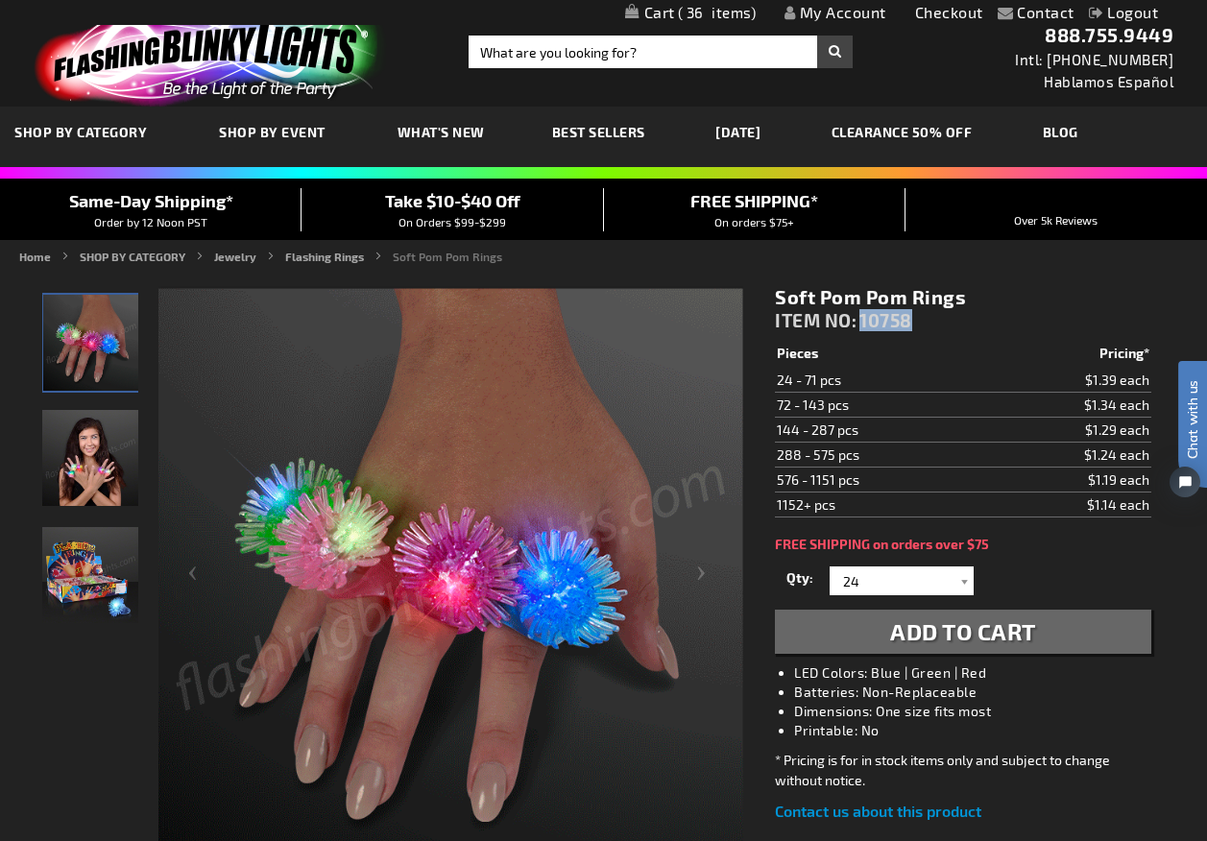
click at [945, 640] on span "Add to Cart" at bounding box center [963, 631] width 146 height 28
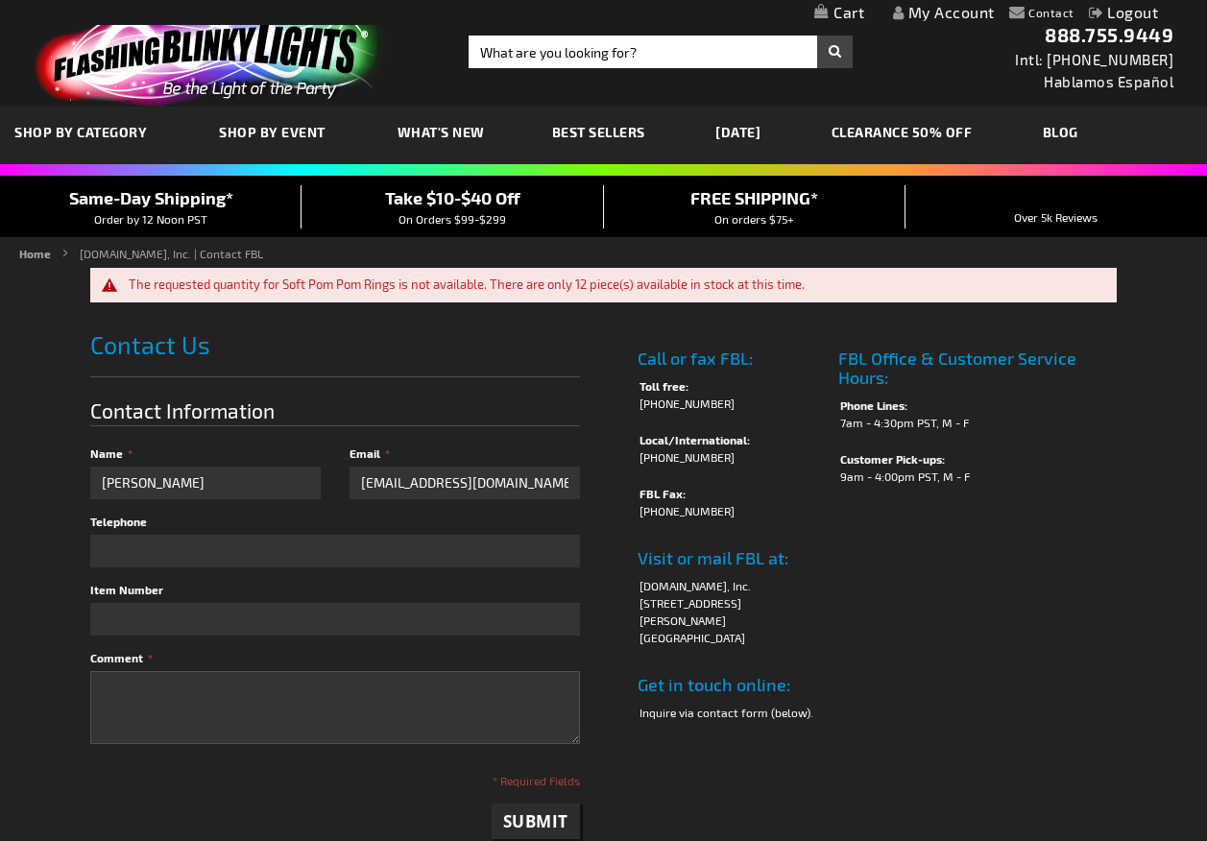
click at [1063, 7] on strong "Contact" at bounding box center [1051, 12] width 46 height 13
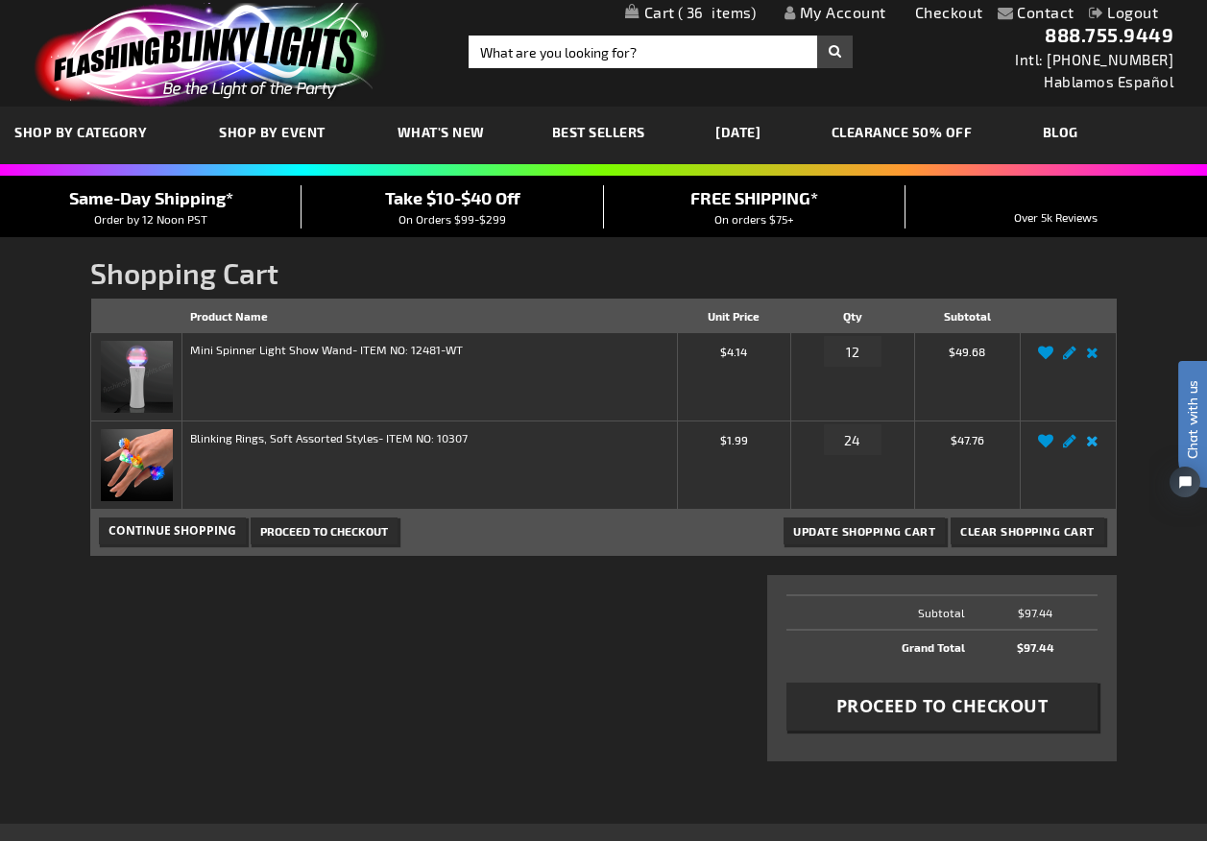
click at [1094, 446] on link "Remove item" at bounding box center [1092, 446] width 22 height 0
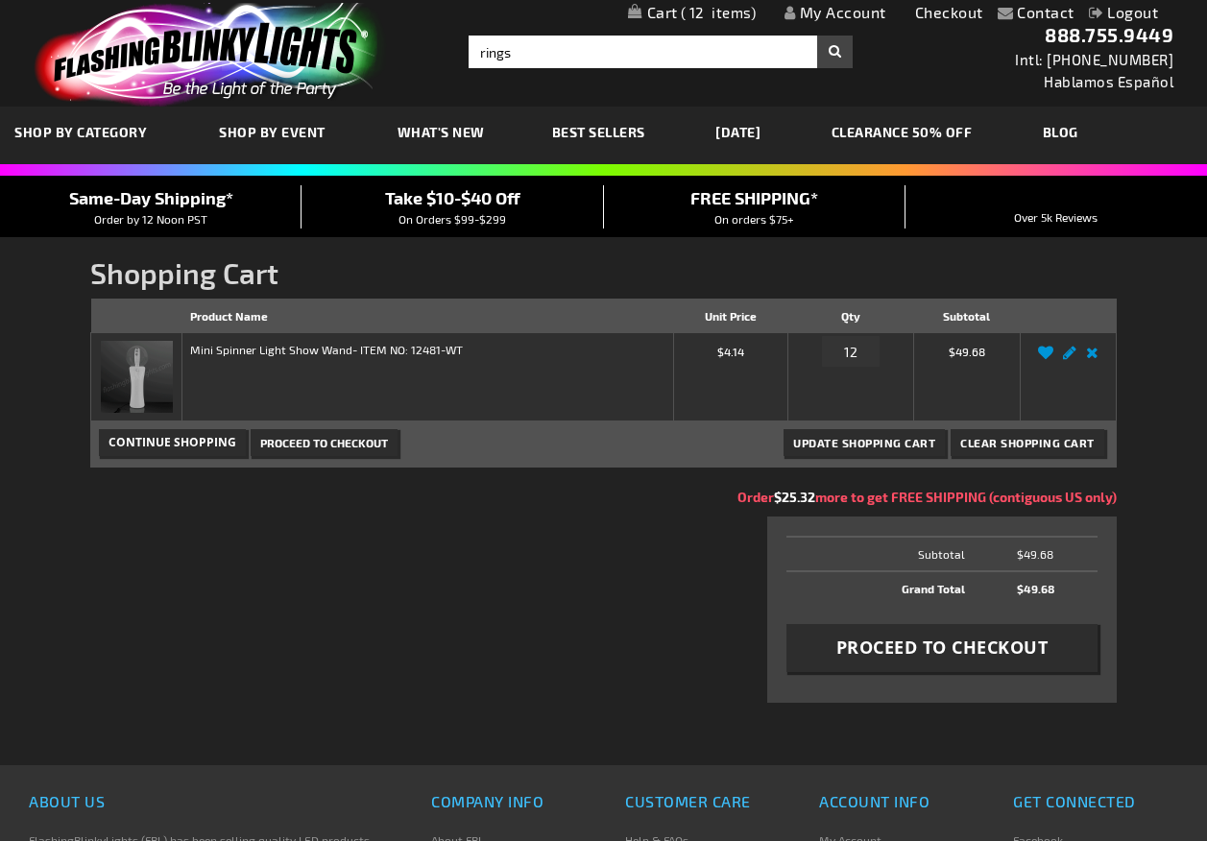
type input "rings"
click at [817, 36] on button "Search" at bounding box center [835, 52] width 36 height 33
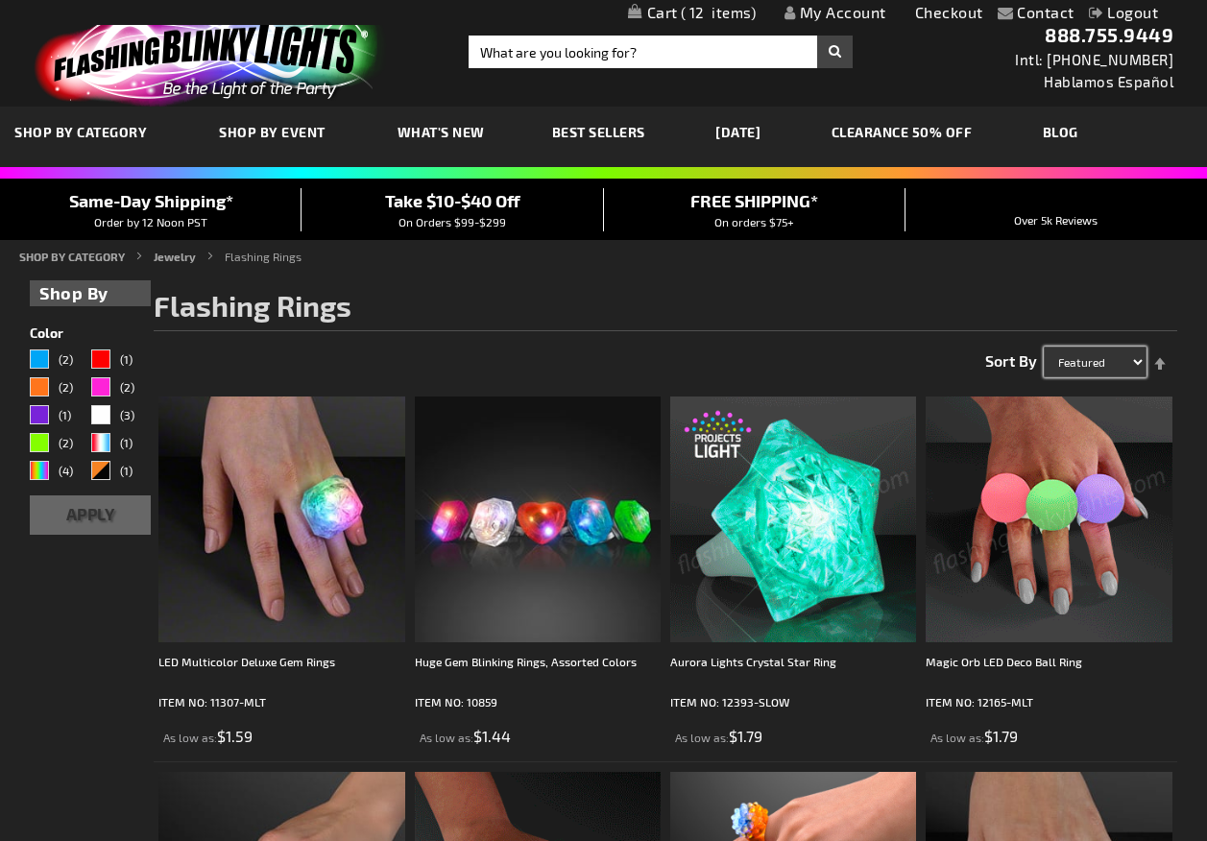
click at [1129, 369] on select "Featured Name Price Best Sellers" at bounding box center [1094, 361] width 103 height 31
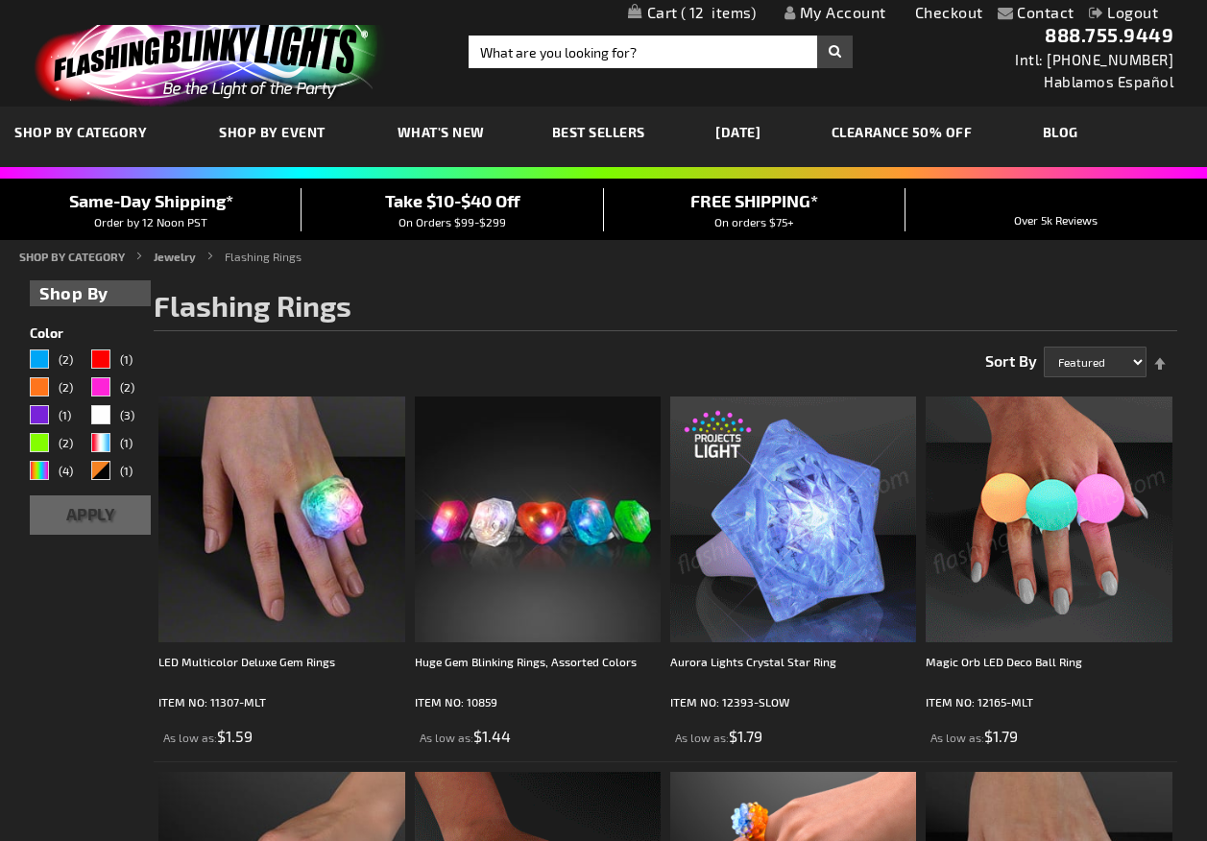
select select "price"
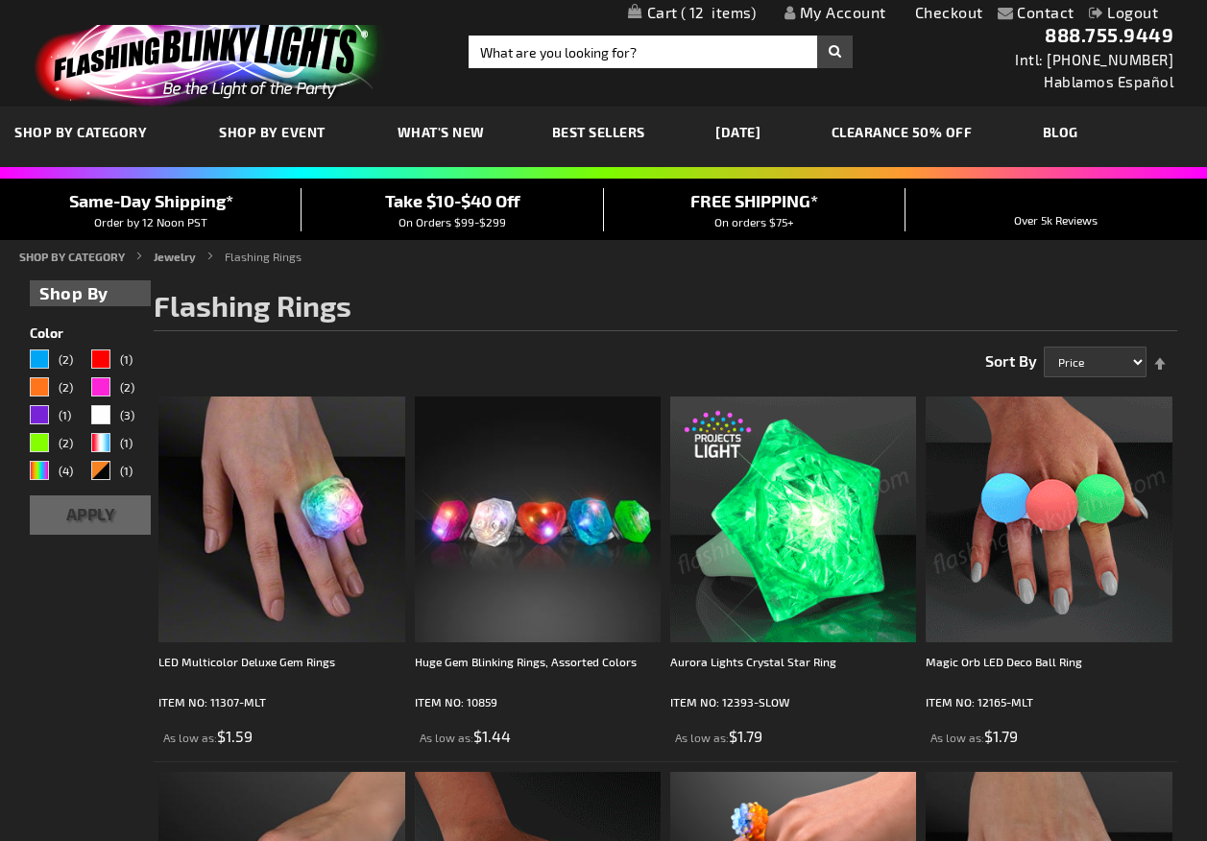
click at [1043, 346] on select "Featured Name Price Best Sellers" at bounding box center [1094, 361] width 103 height 31
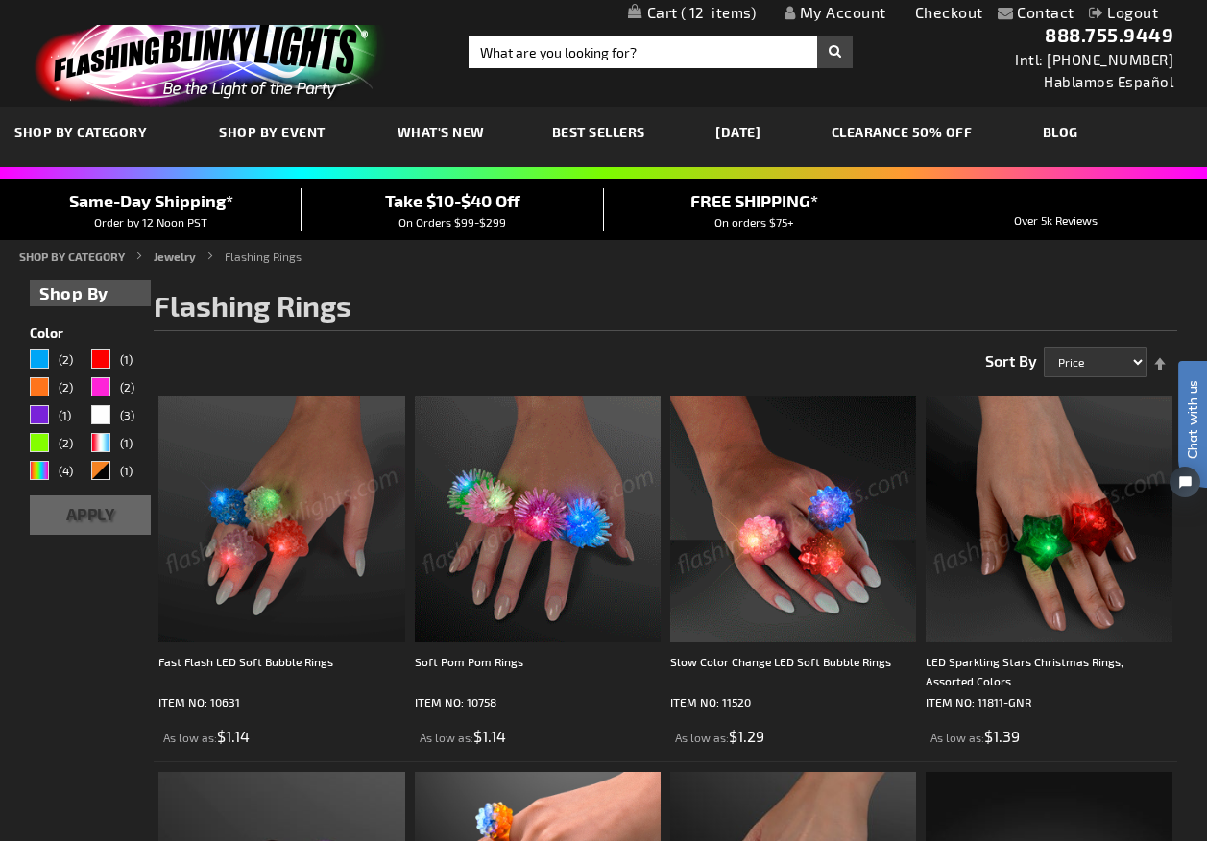
click at [258, 570] on img at bounding box center [281, 519] width 246 height 246
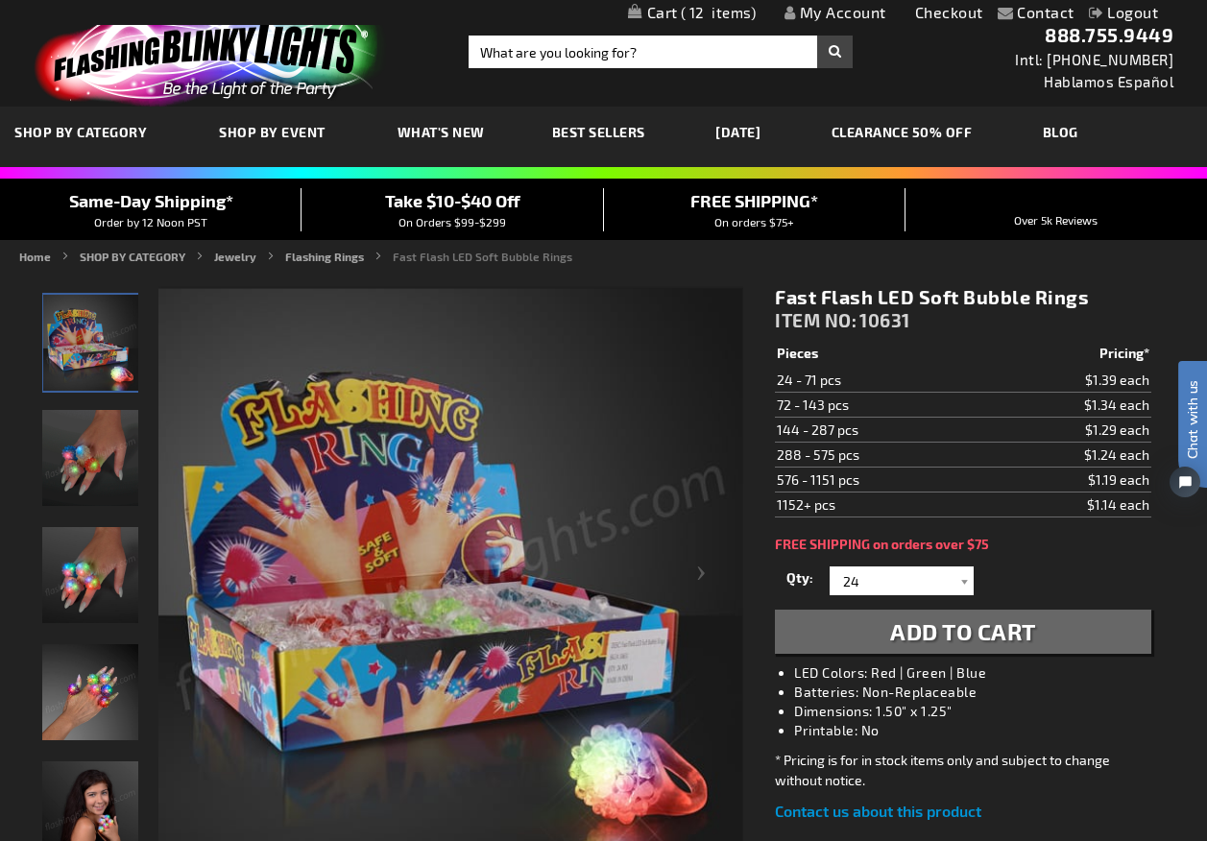
click at [920, 629] on span "Add to Cart" at bounding box center [963, 631] width 146 height 28
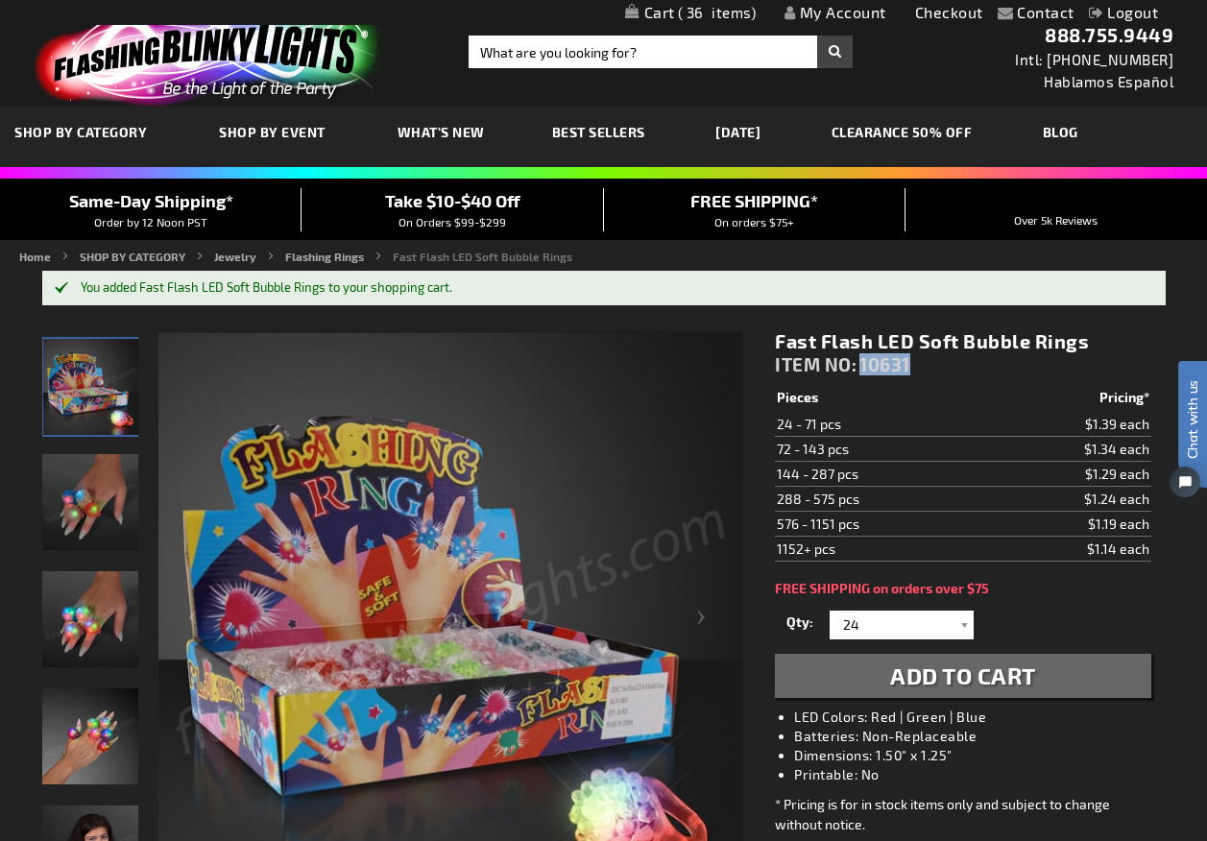
drag, startPoint x: 928, startPoint y: 366, endPoint x: 861, endPoint y: 364, distance: 67.2
click at [861, 364] on div "Fast Flash LED Soft Bubble Rings ITEM NO: 10631" at bounding box center [962, 357] width 375 height 56
copy span "10631"
click at [583, 58] on input "Search" at bounding box center [660, 52] width 384 height 33
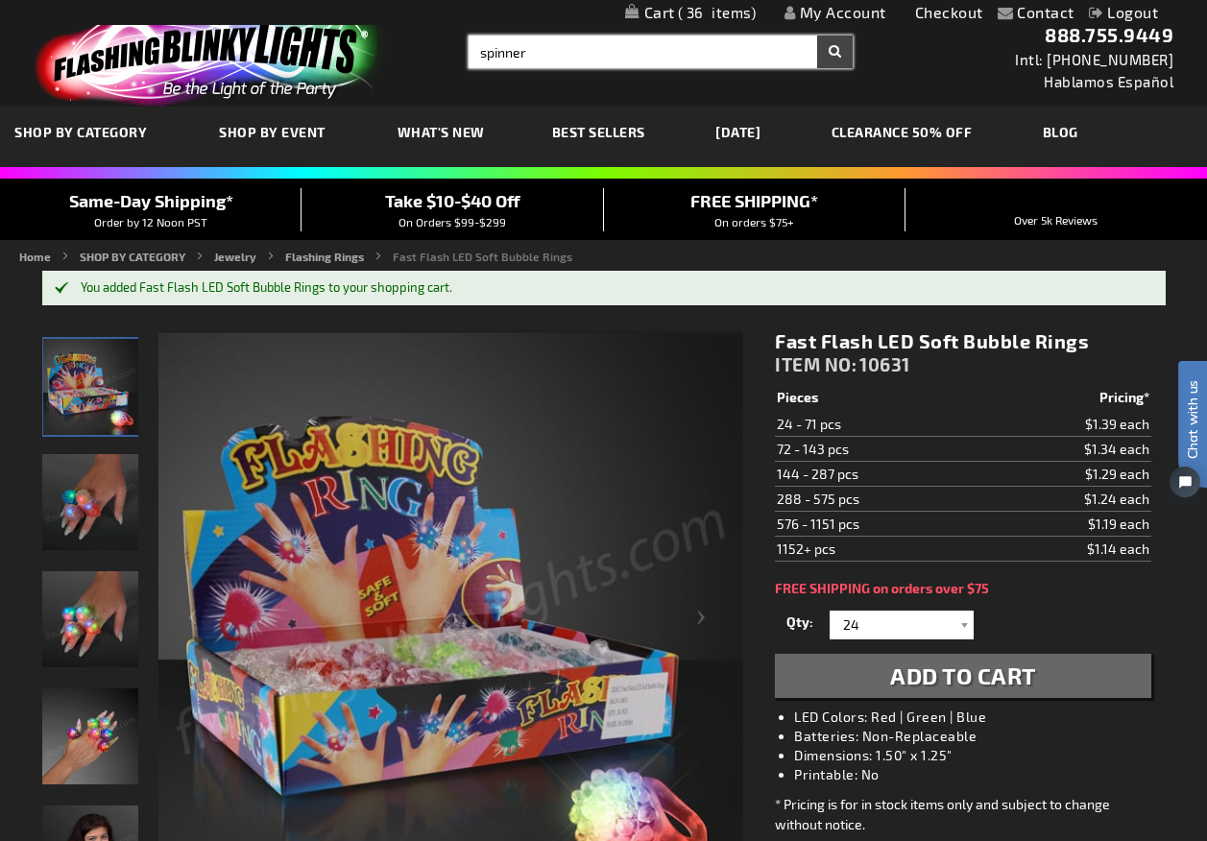
type input "spinner"
click at [817, 36] on button "Search" at bounding box center [835, 52] width 36 height 33
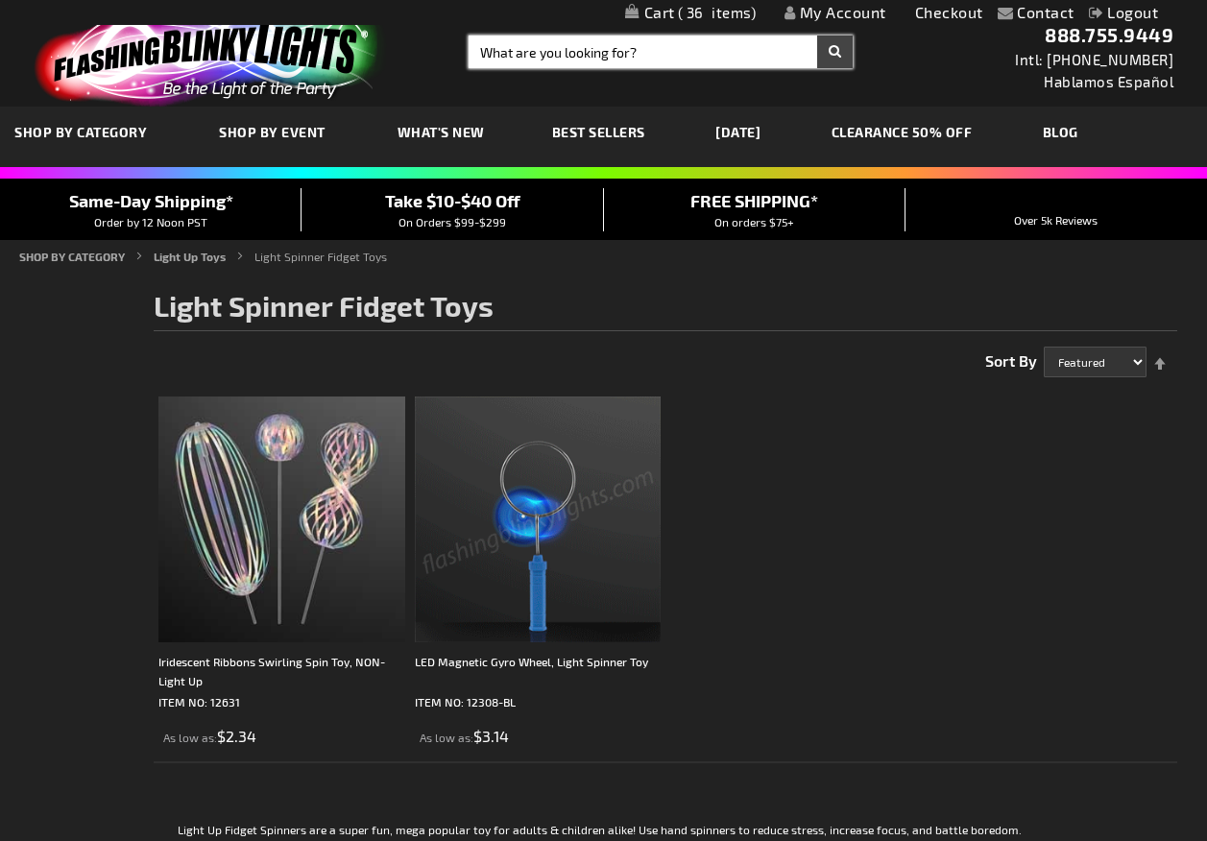
click at [577, 51] on input "Search" at bounding box center [660, 52] width 384 height 33
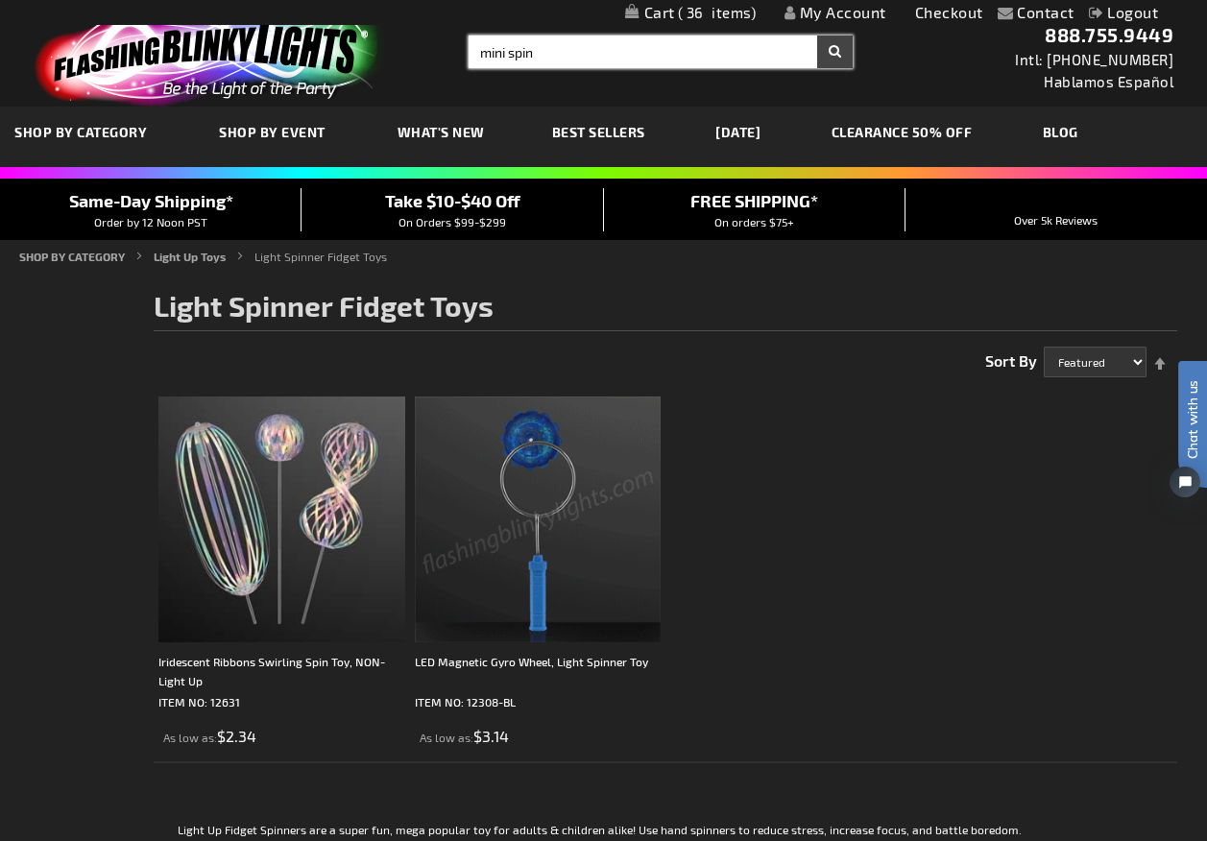
type input "mini spin"
click at [817, 36] on button "Search" at bounding box center [835, 52] width 36 height 33
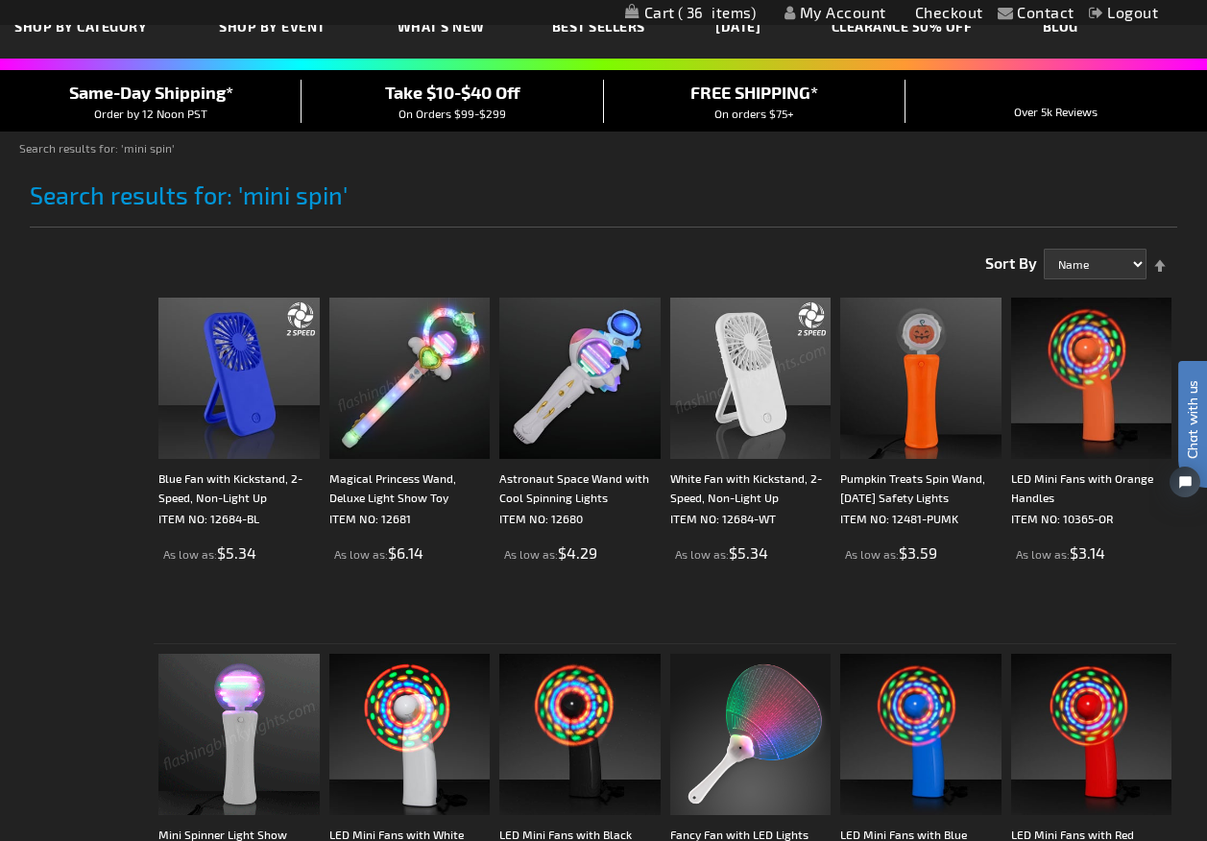
scroll to position [96, 0]
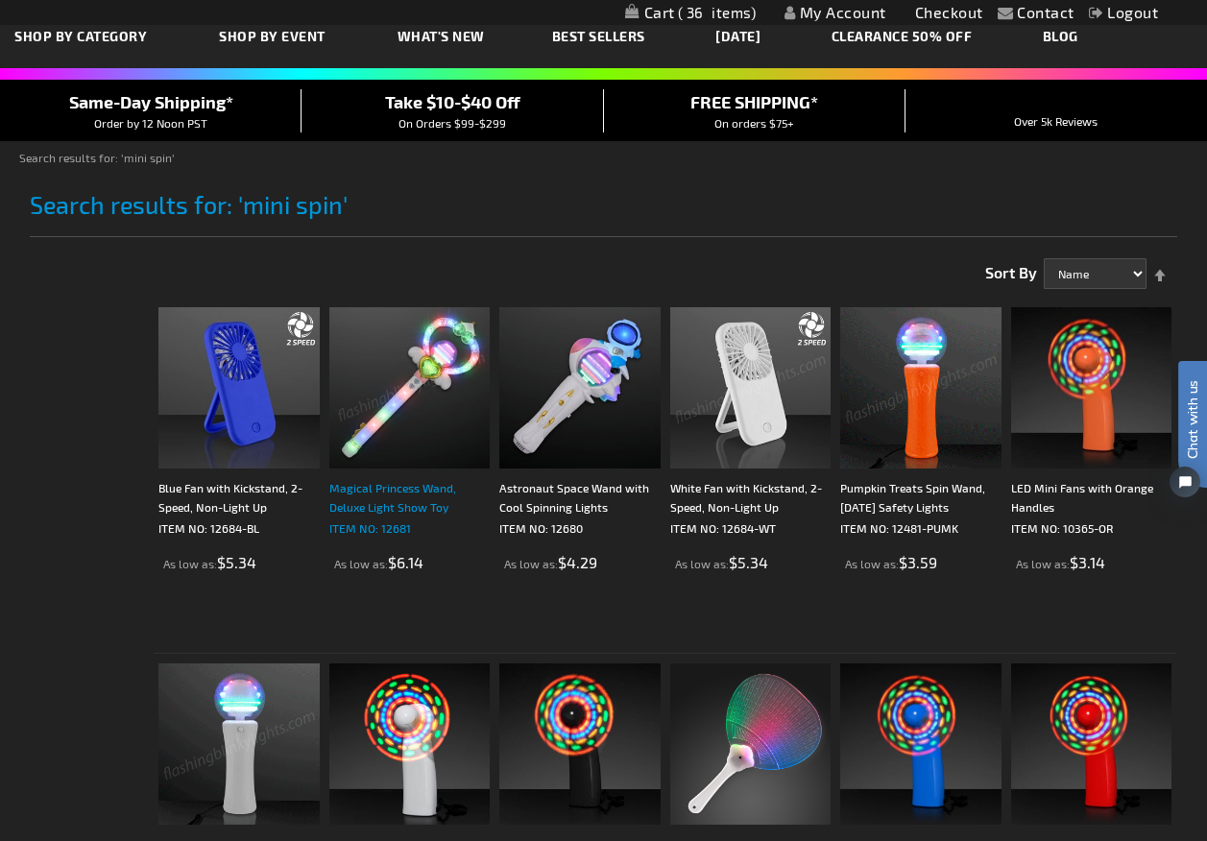
click at [378, 516] on link "Magical Princess Wand, Deluxe Light Show Toy ITEM NO: 12681" at bounding box center [409, 508] width 161 height 60
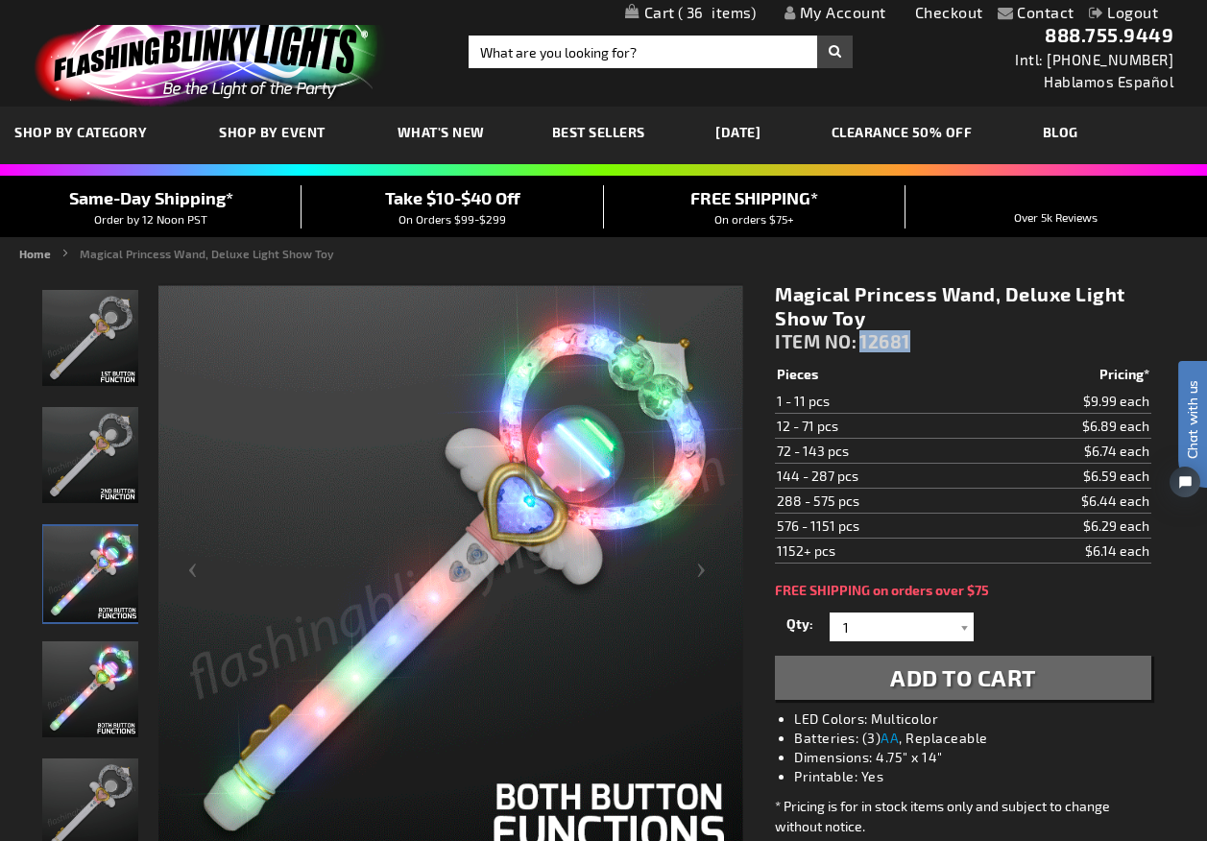
drag, startPoint x: 934, startPoint y: 342, endPoint x: 863, endPoint y: 340, distance: 71.1
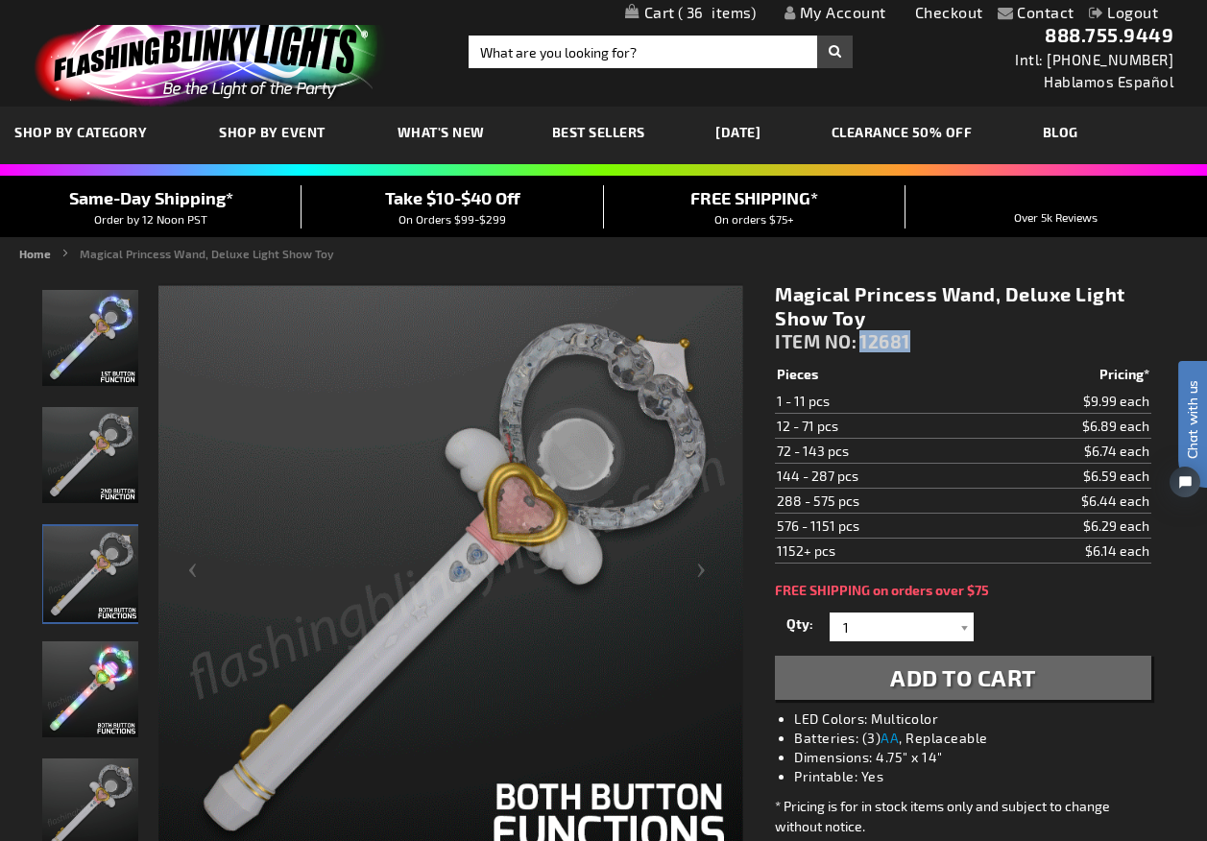
click at [863, 340] on div "Magical Princess Wand, Deluxe Light Show Toy ITEM NO: 12681" at bounding box center [962, 322] width 375 height 80
copy span "12681"
click at [963, 628] on div at bounding box center [963, 626] width 19 height 29
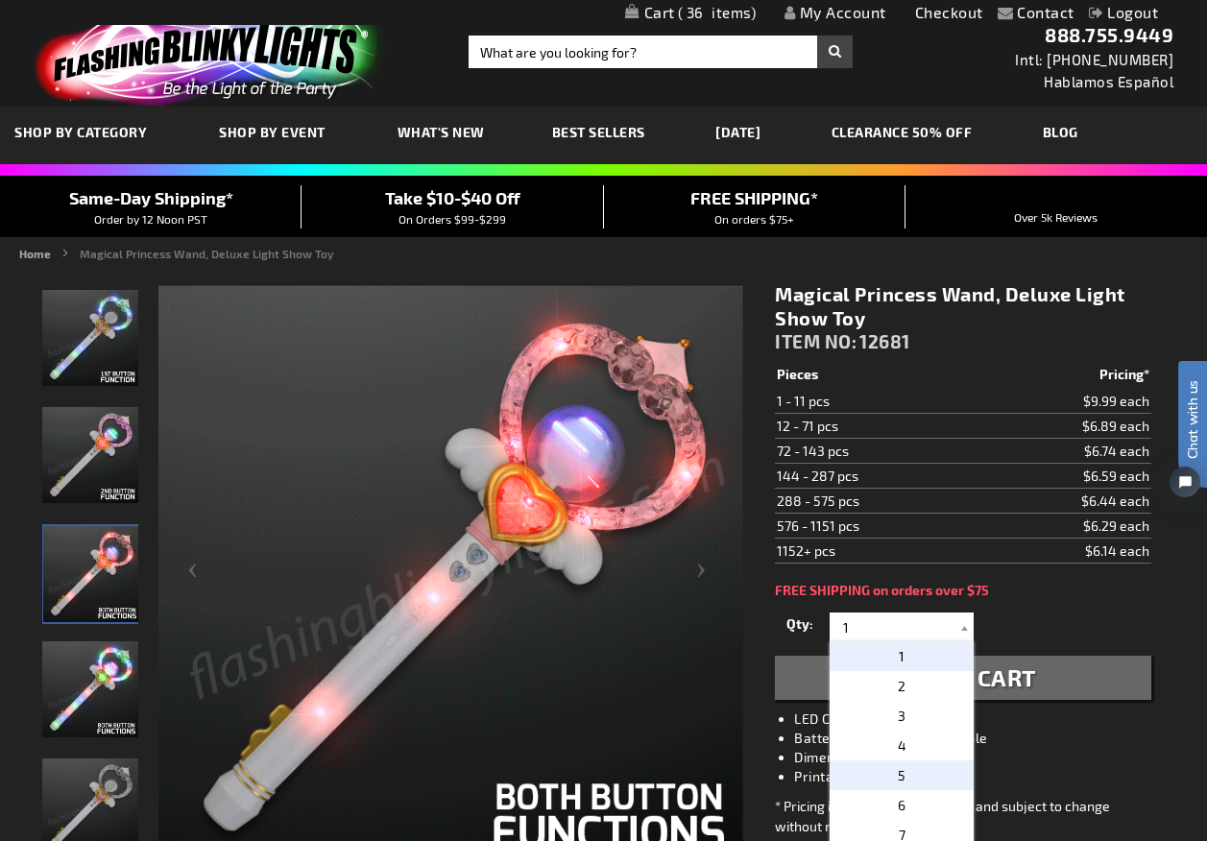
click at [897, 777] on span "5" at bounding box center [901, 775] width 8 height 16
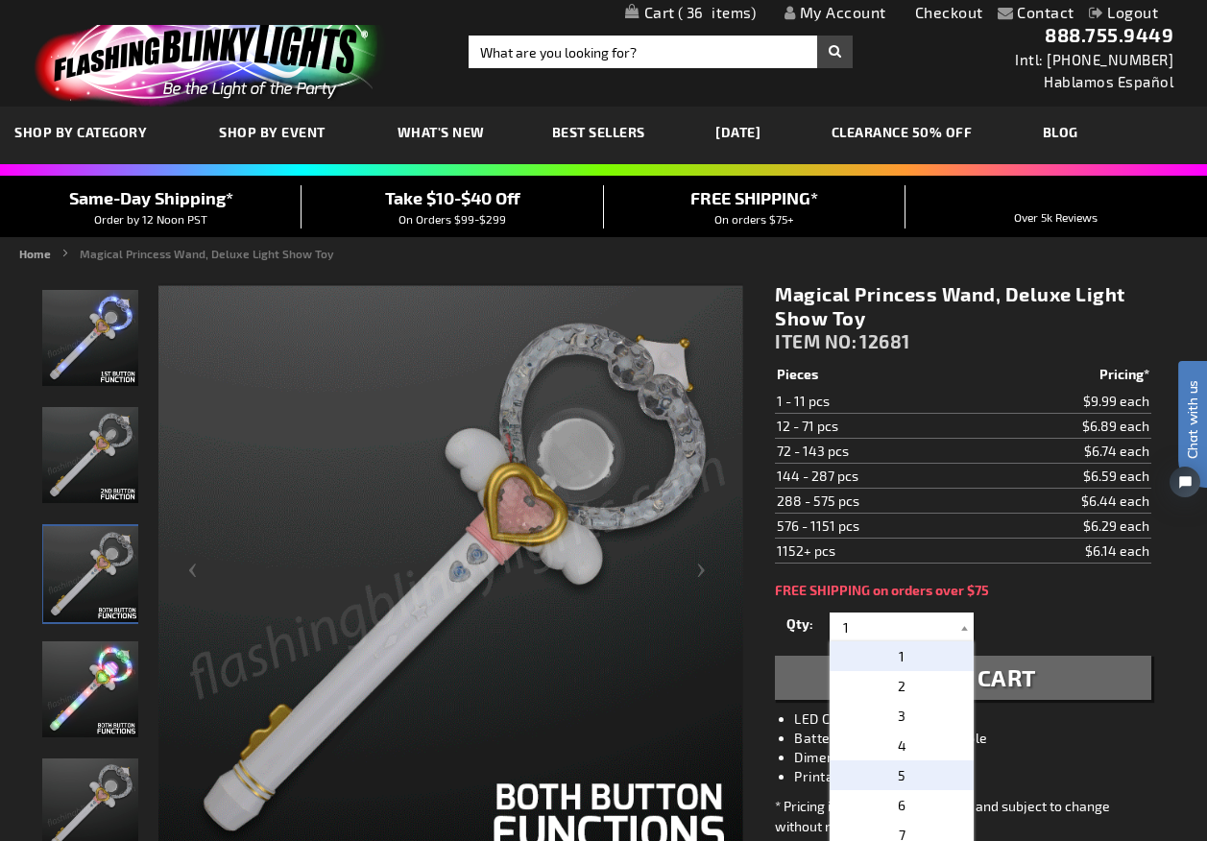
type input "5"
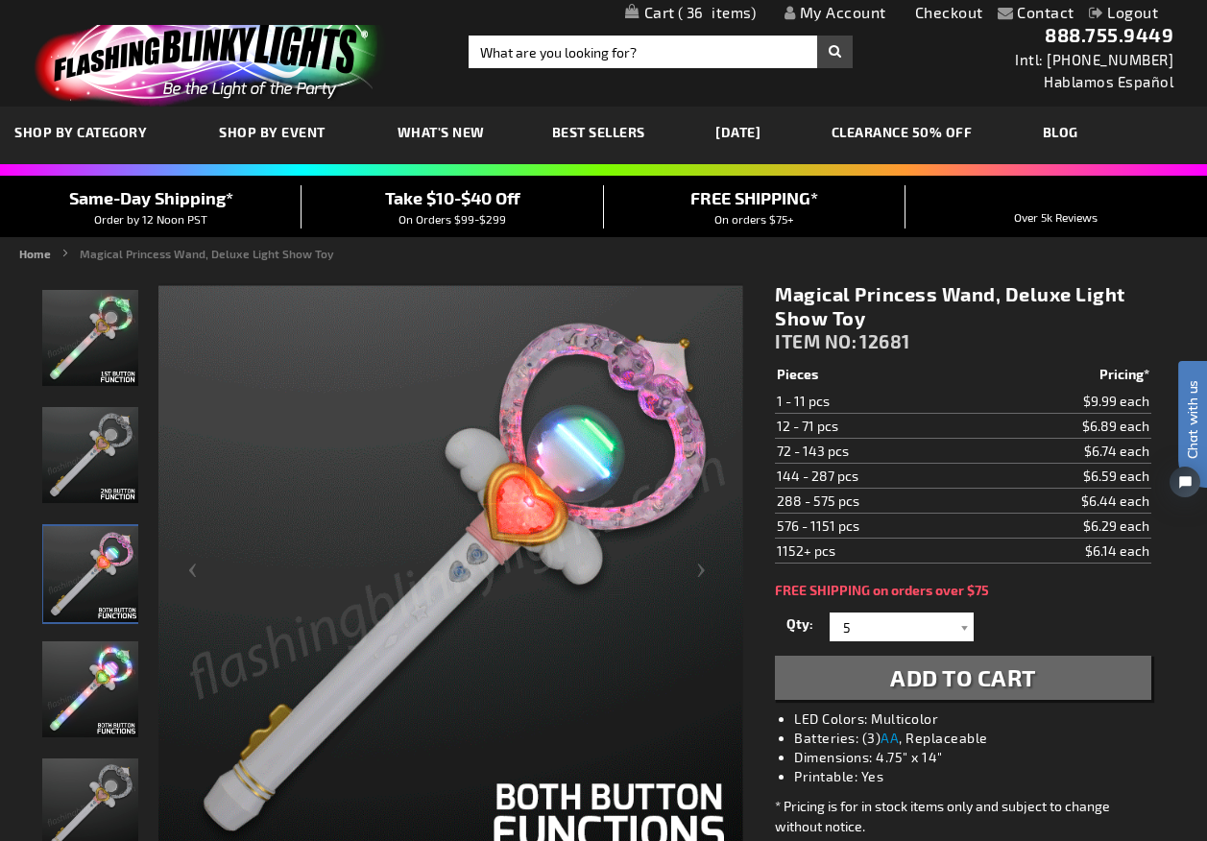
click at [954, 681] on span "Add to Cart" at bounding box center [963, 677] width 146 height 28
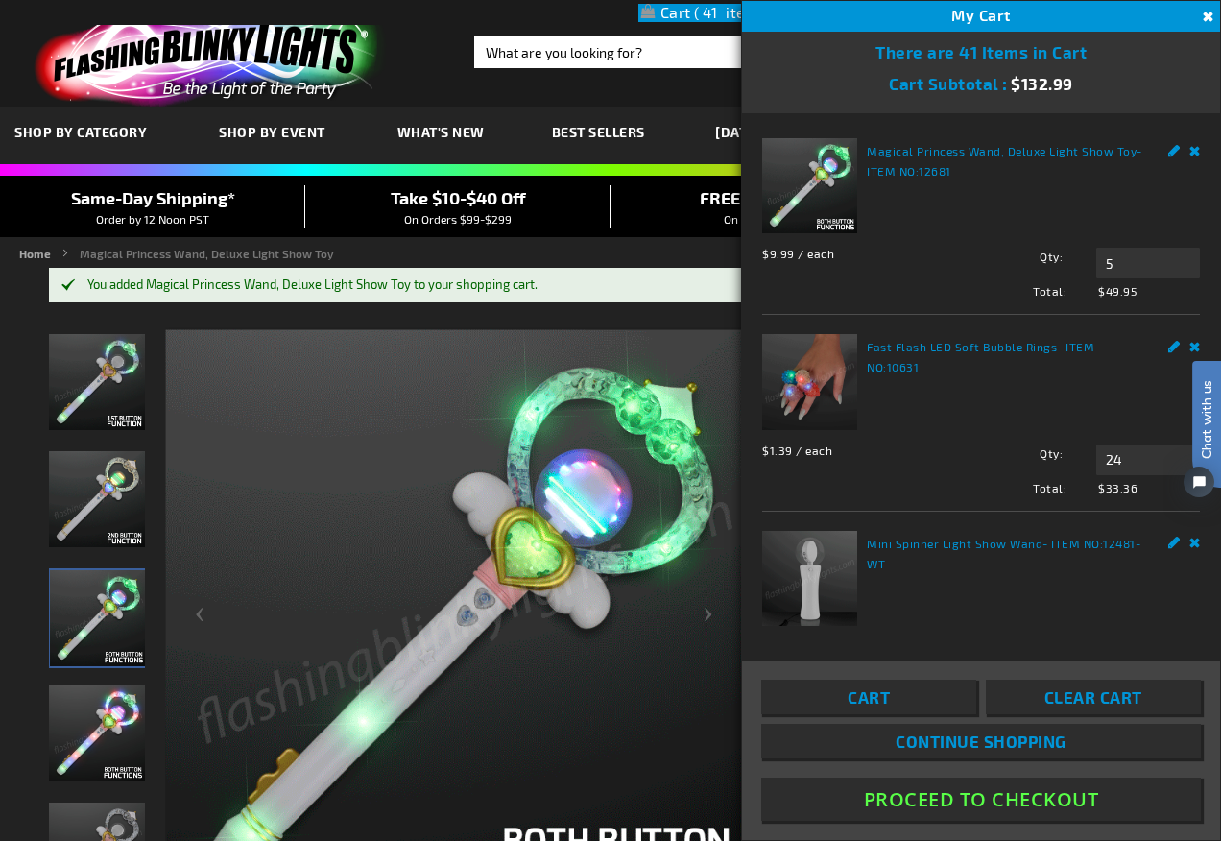
click at [996, 796] on button "Proceed To Checkout" at bounding box center [981, 798] width 440 height 43
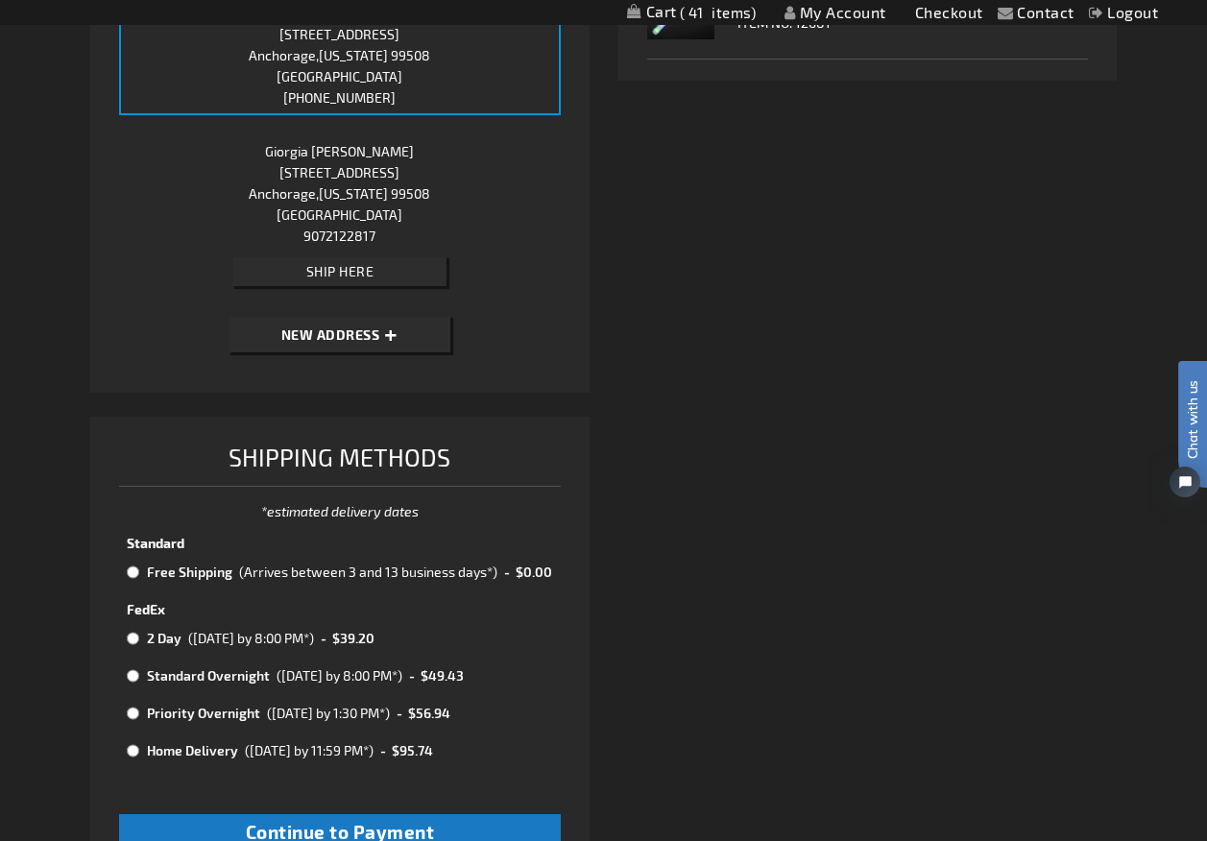
scroll to position [638, 0]
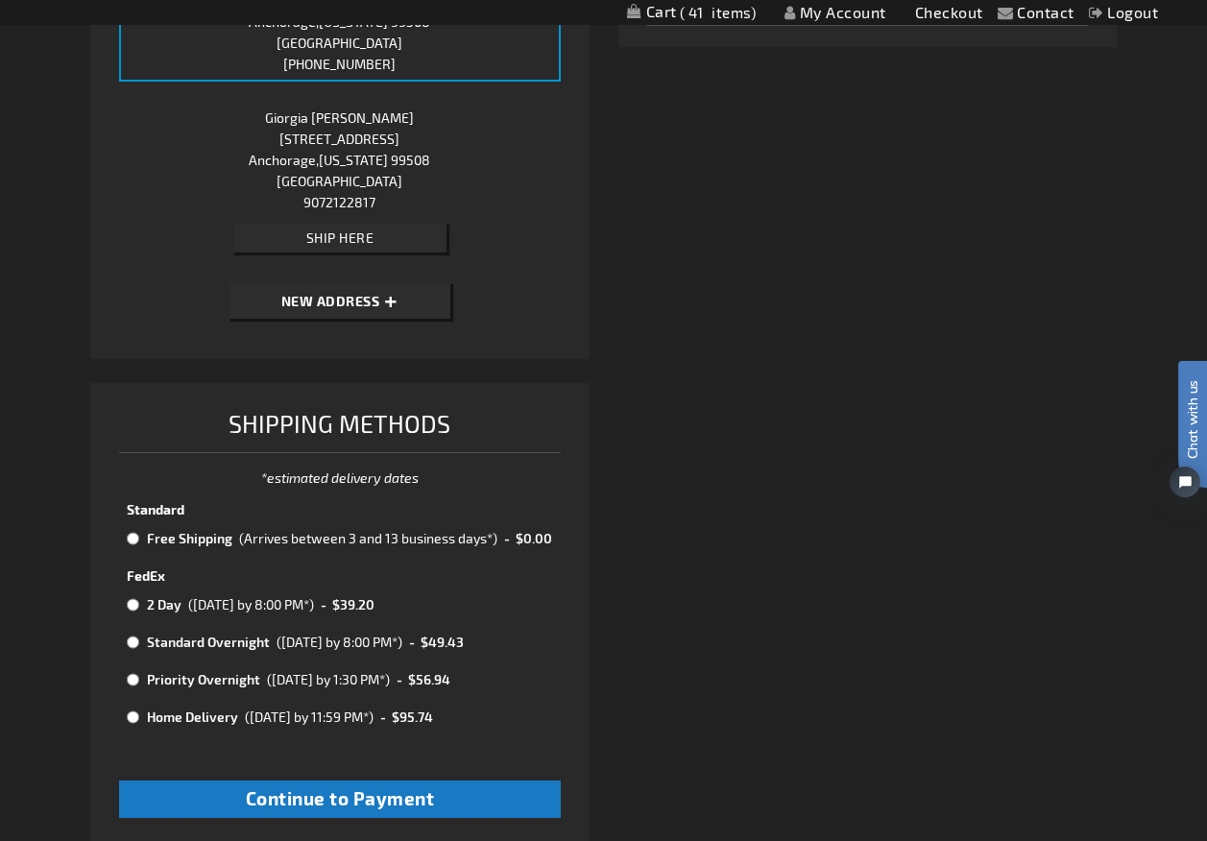
click at [135, 542] on input "radio" at bounding box center [133, 538] width 12 height 15
radio input "true"
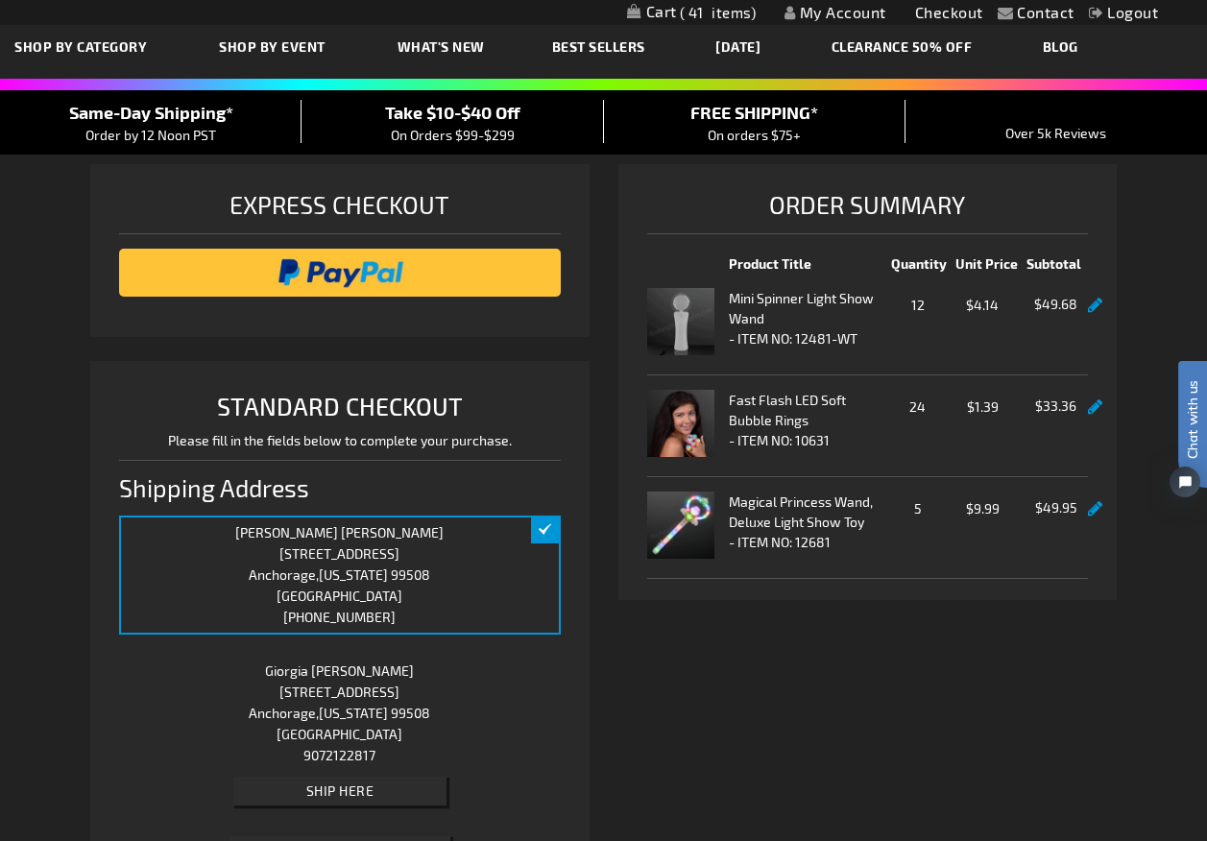
scroll to position [0, 0]
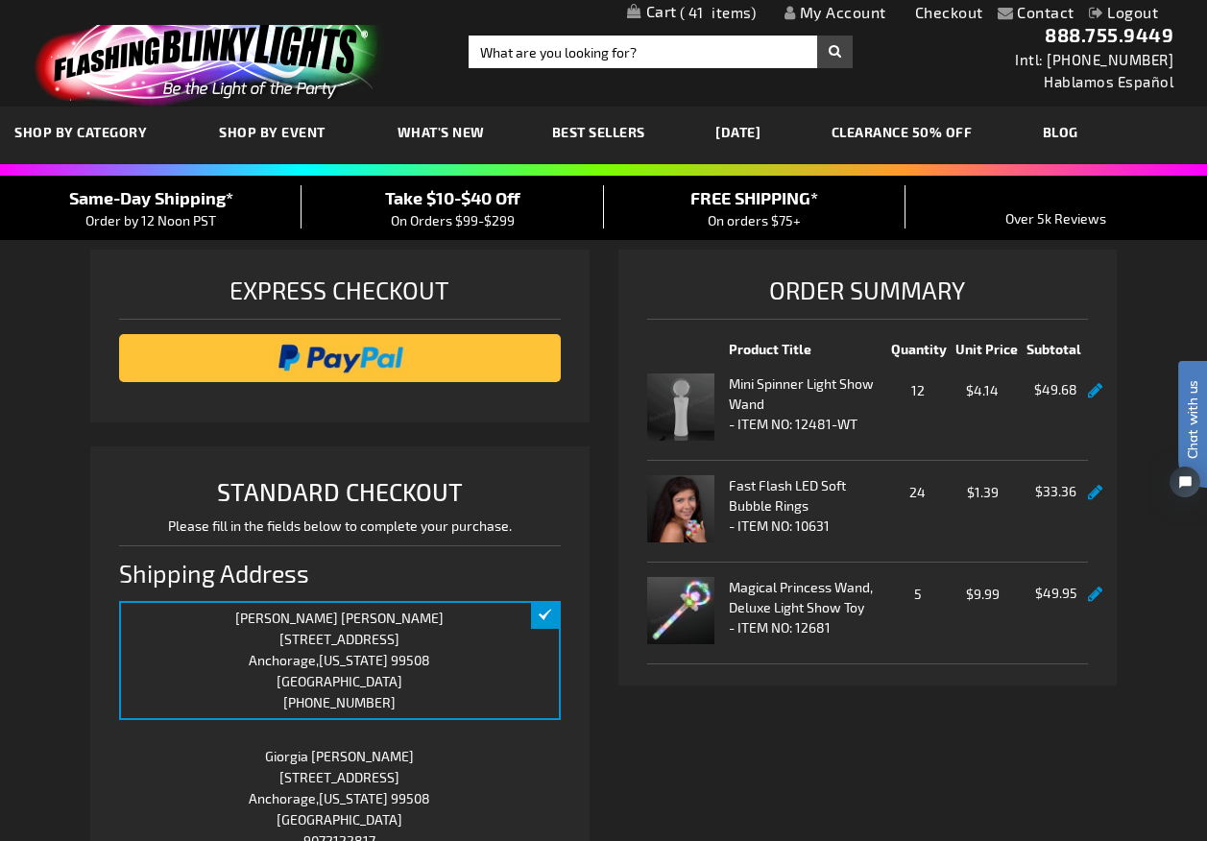
click at [1149, 10] on link "Logout" at bounding box center [1123, 12] width 70 height 18
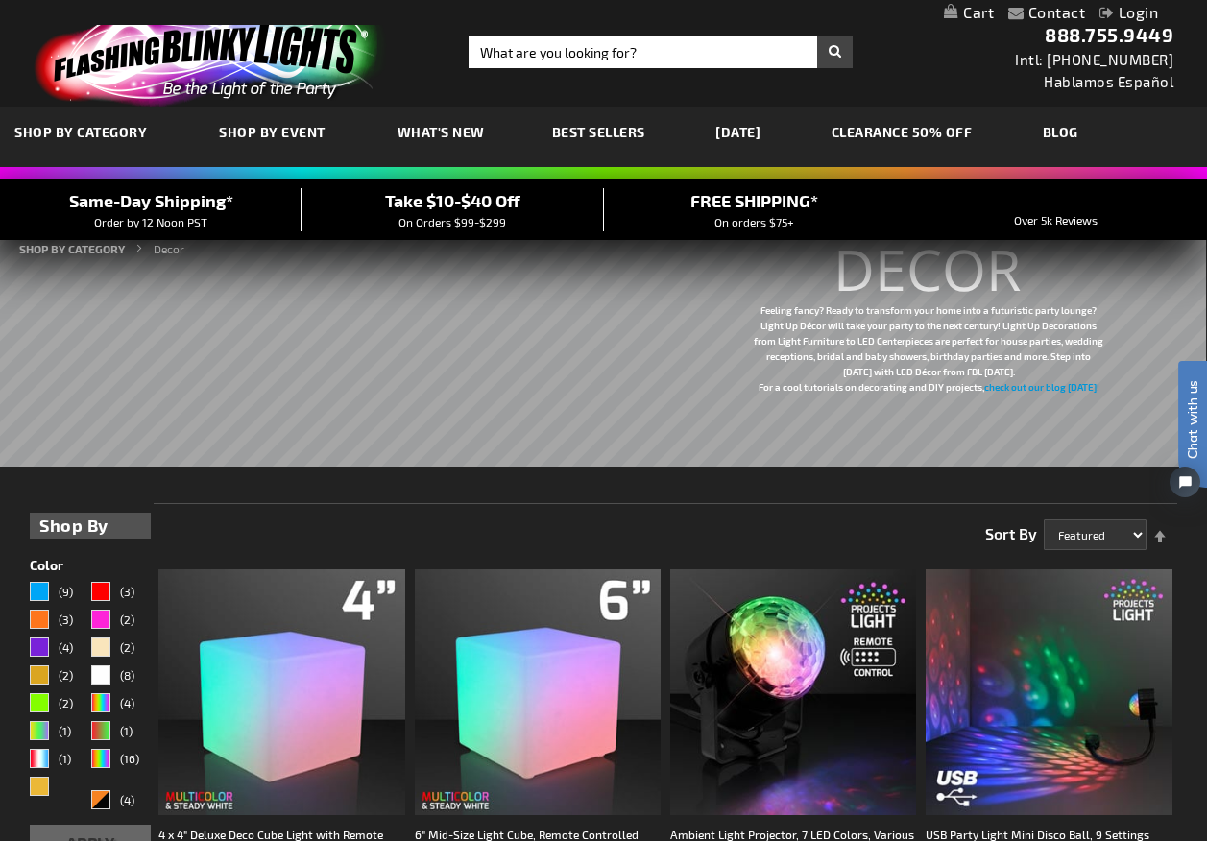
click at [418, 209] on span "Take $10-$40 Off" at bounding box center [452, 200] width 135 height 21
